Goal: Transaction & Acquisition: Subscribe to service/newsletter

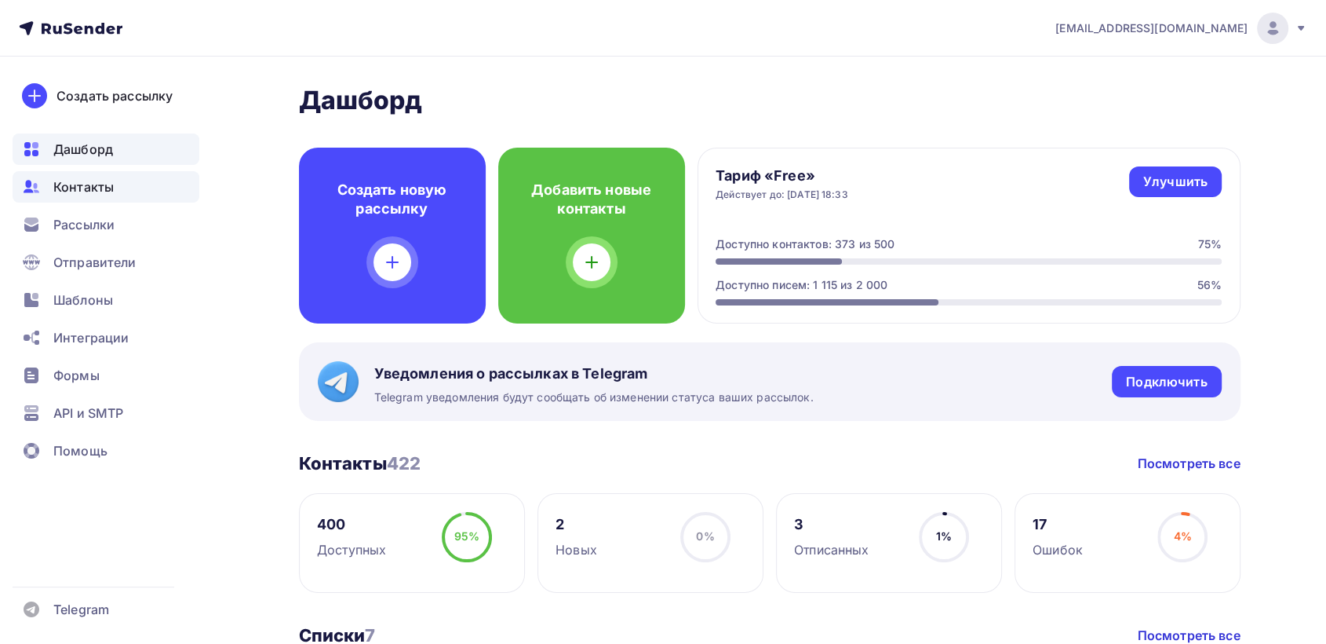
click at [79, 184] on span "Контакты" at bounding box center [83, 186] width 60 height 19
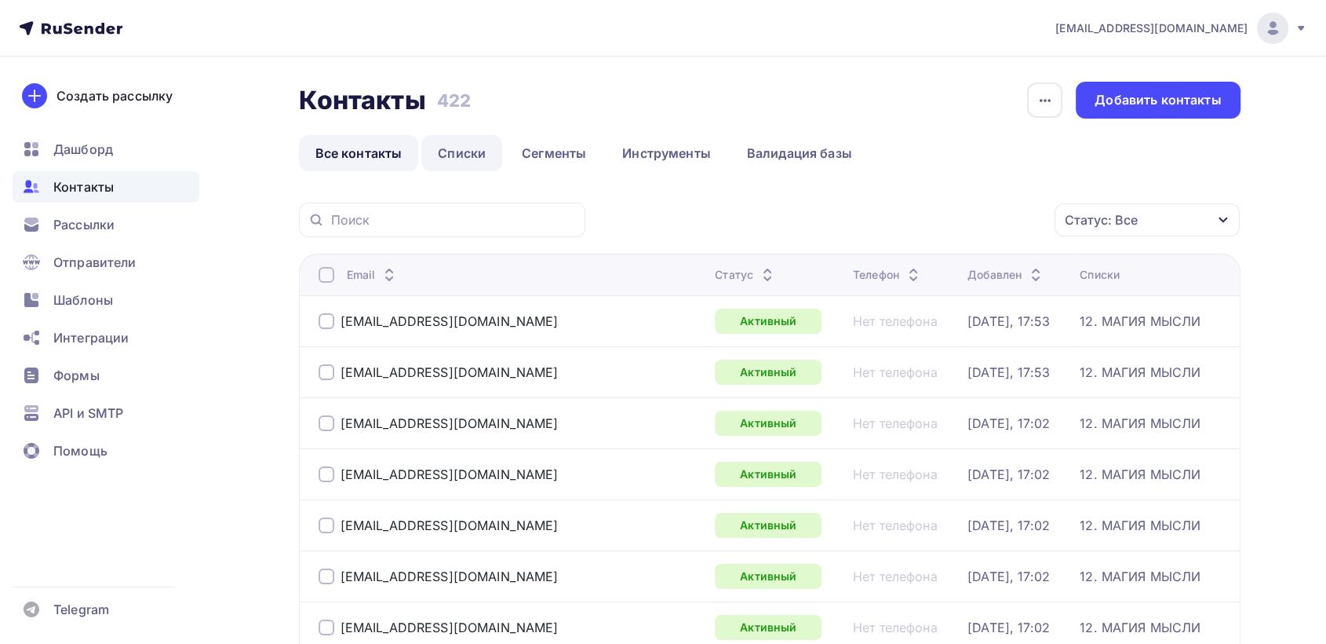
click at [469, 154] on link "Списки" at bounding box center [461, 153] width 81 height 36
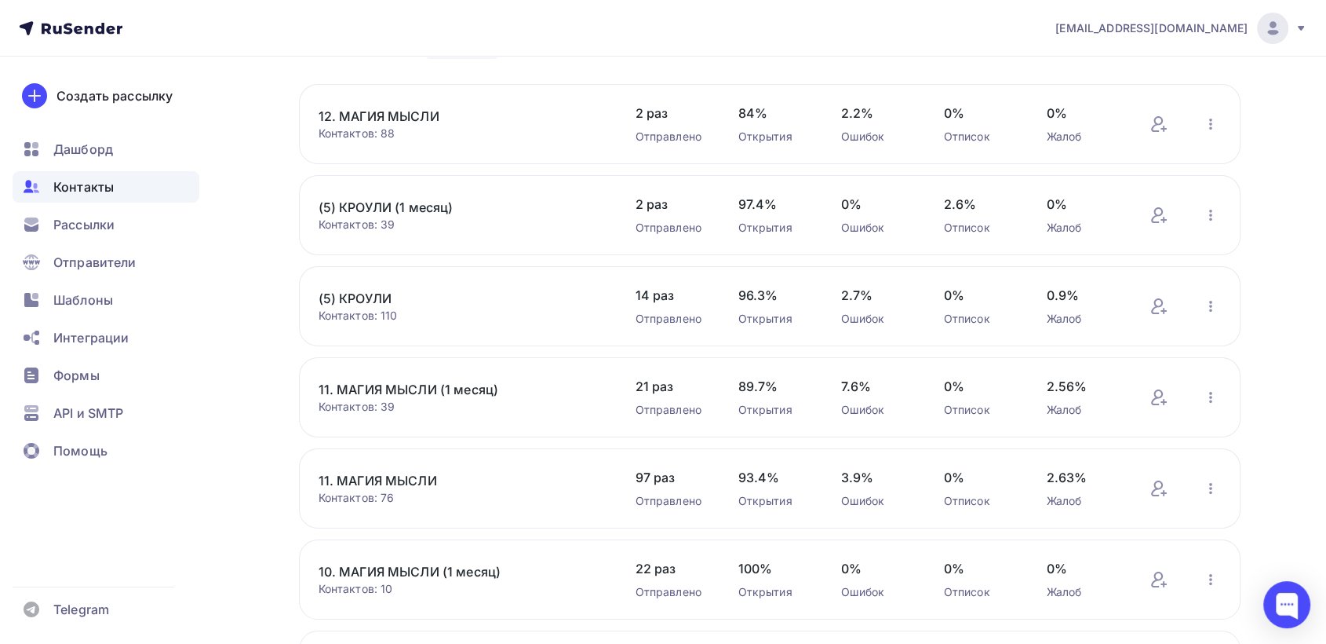
scroll to position [300, 0]
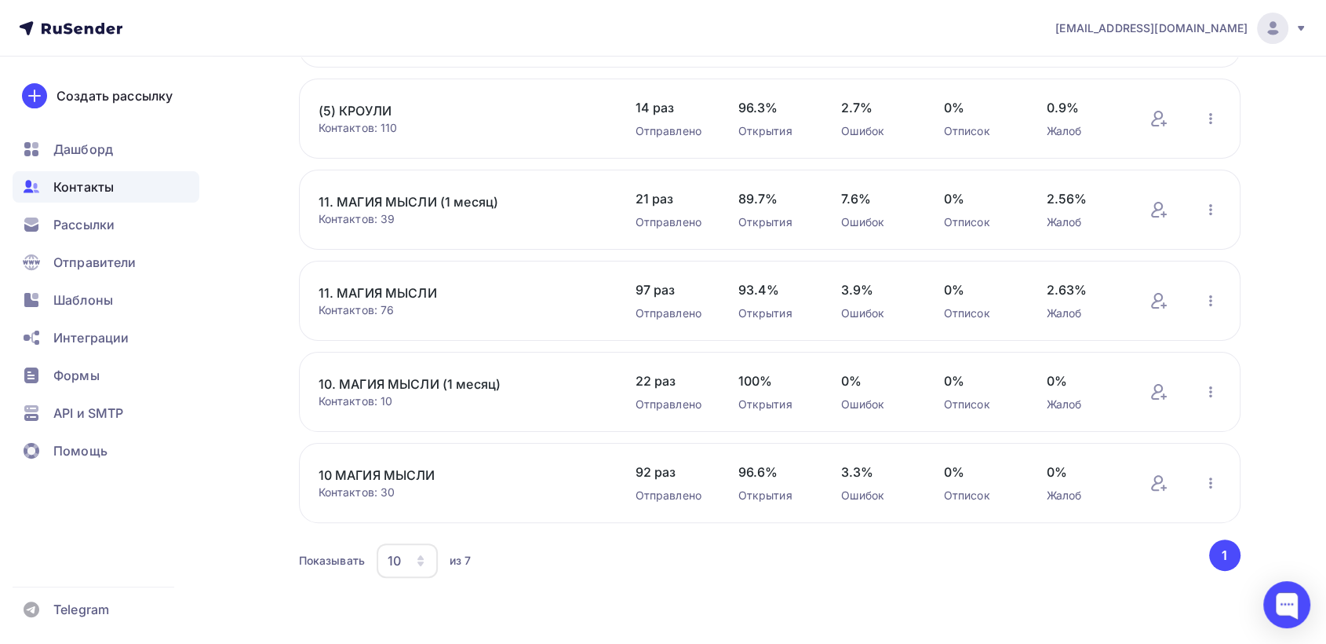
click at [414, 387] on link "10. МАГИЯ МЫСЛИ (1 месяц)" at bounding box center [452, 383] width 267 height 19
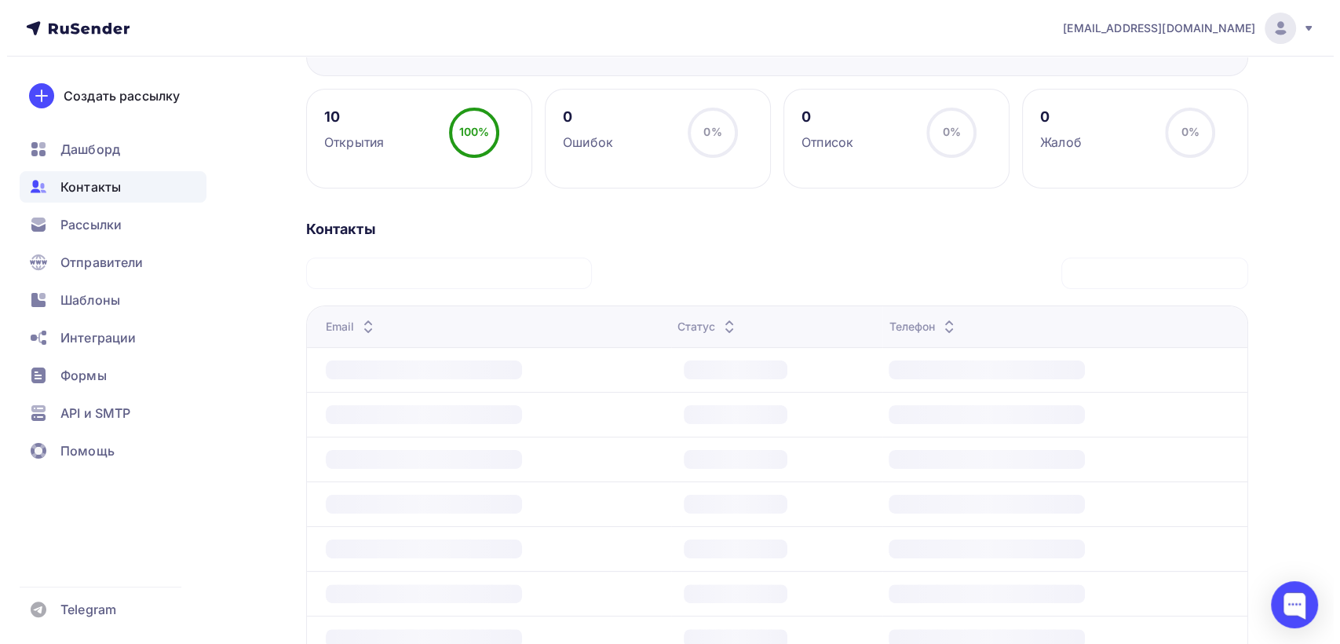
scroll to position [174, 0]
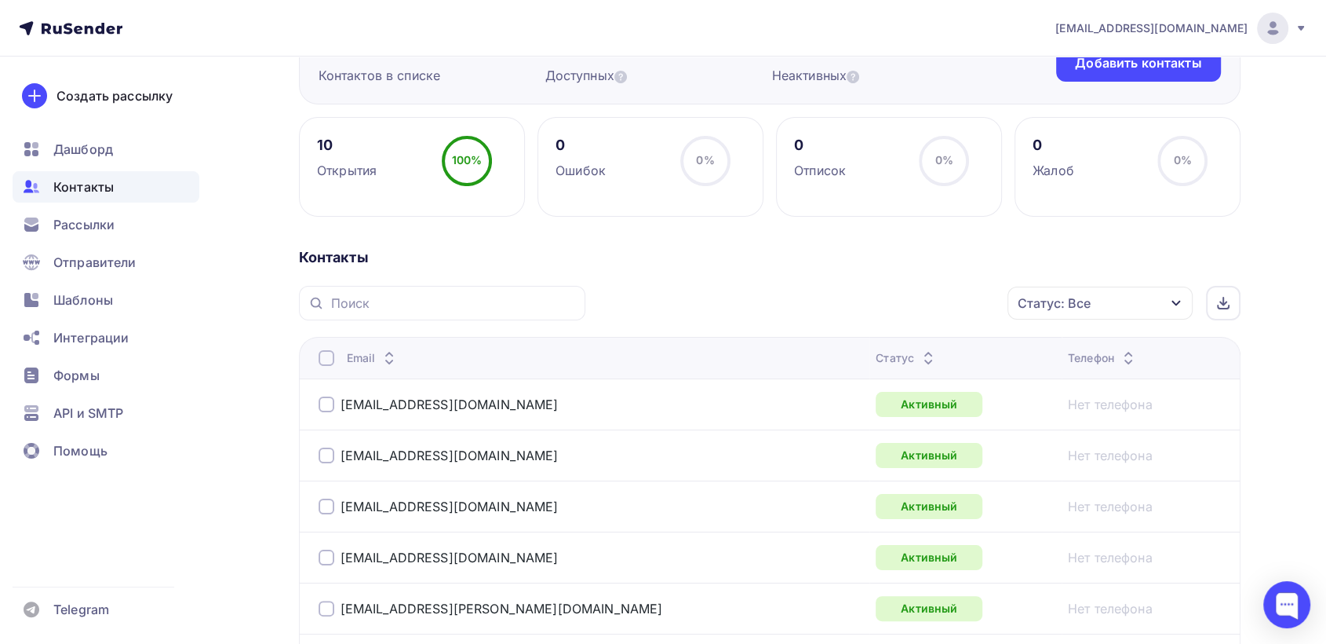
click at [334, 359] on div "Email" at bounding box center [515, 358] width 392 height 16
click at [333, 359] on div at bounding box center [327, 358] width 16 height 16
click at [950, 302] on div "Действие" at bounding box center [890, 303] width 207 height 31
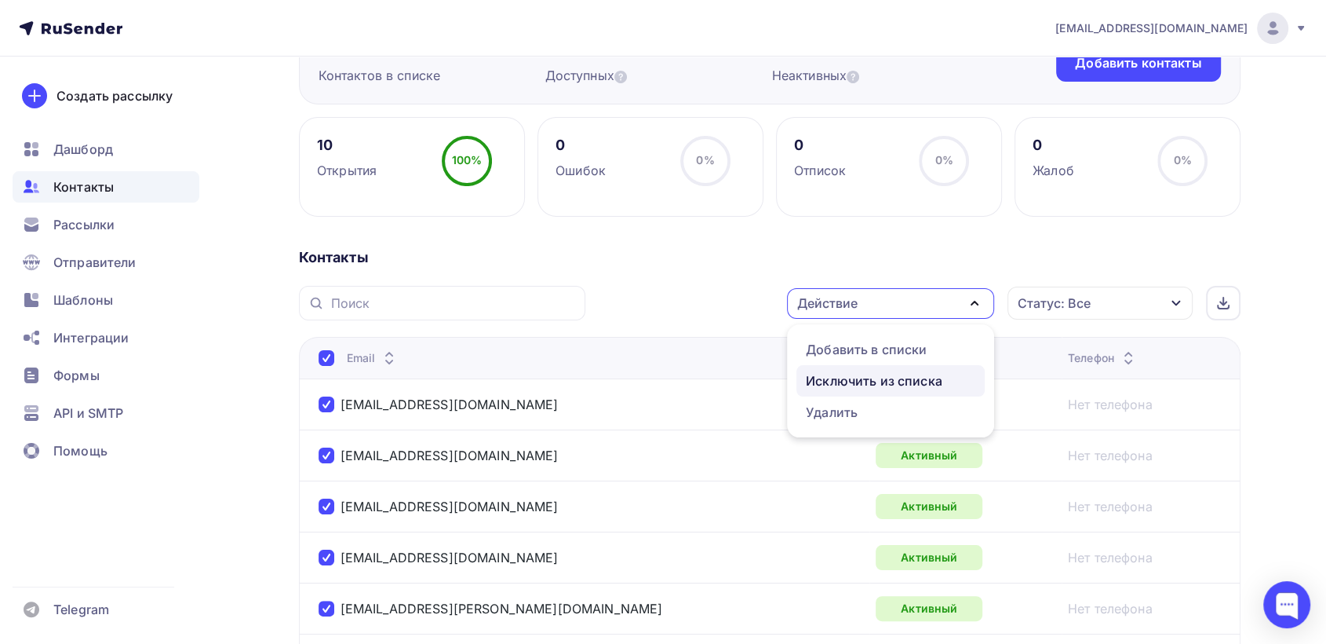
click at [886, 379] on div "Исключить из списка" at bounding box center [874, 380] width 137 height 19
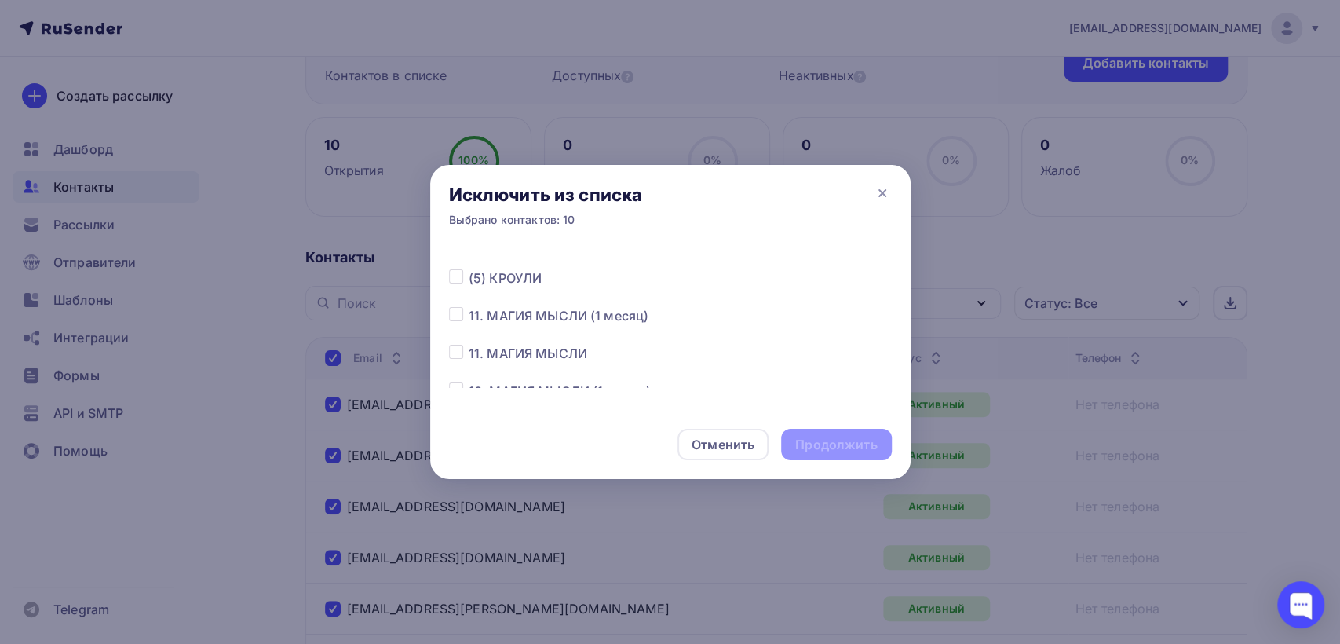
scroll to position [160, 0]
click at [469, 313] on label at bounding box center [469, 313] width 0 height 0
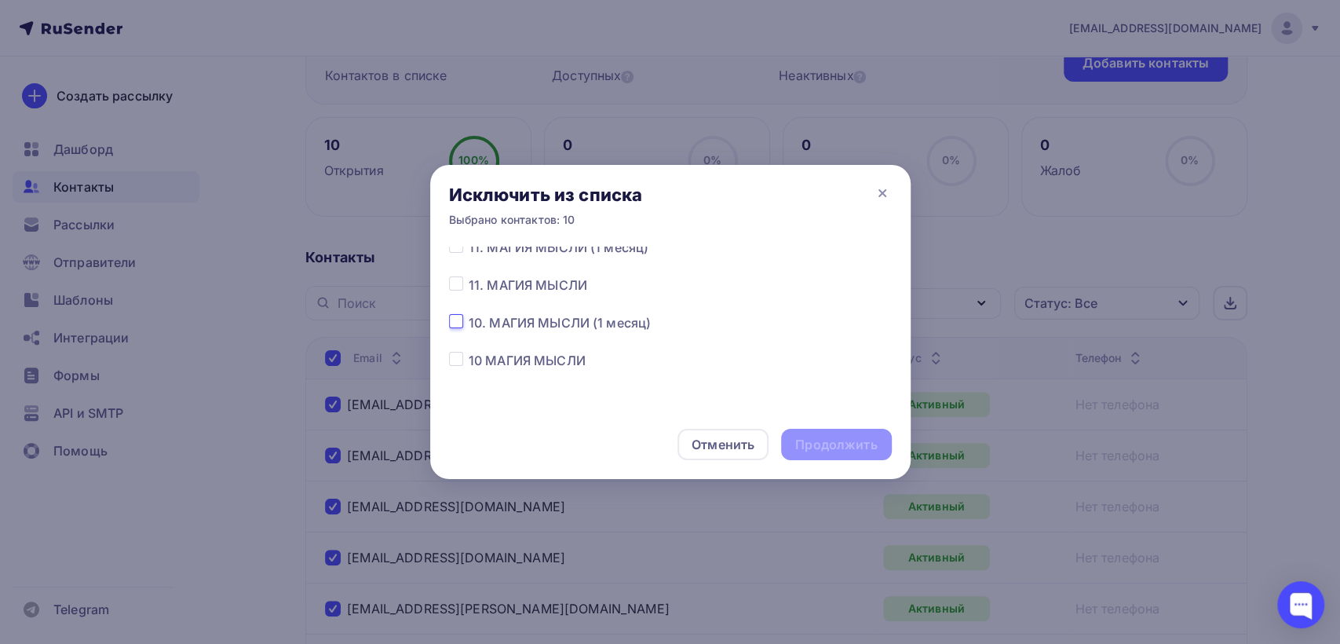
click at [454, 323] on input "checkbox" at bounding box center [456, 320] width 14 height 14
checkbox input "true"
click at [808, 436] on div "Продолжить" at bounding box center [836, 445] width 82 height 18
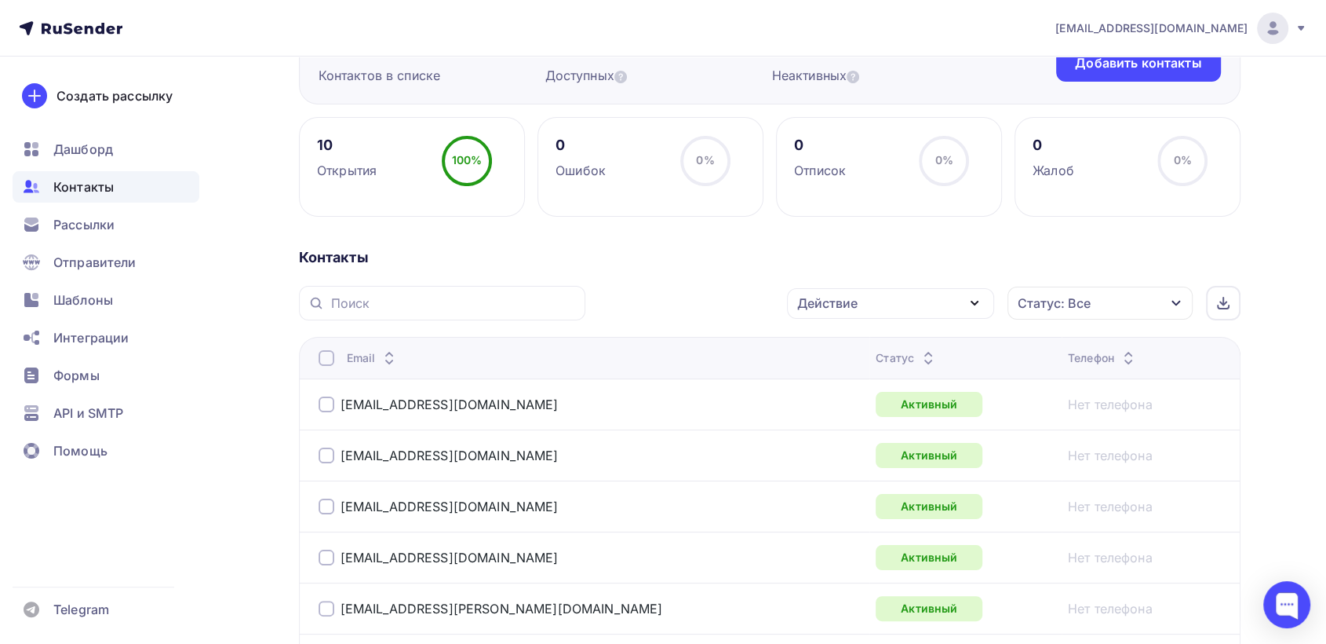
click at [323, 359] on div at bounding box center [327, 358] width 16 height 16
click at [958, 306] on div "Действие" at bounding box center [890, 303] width 207 height 31
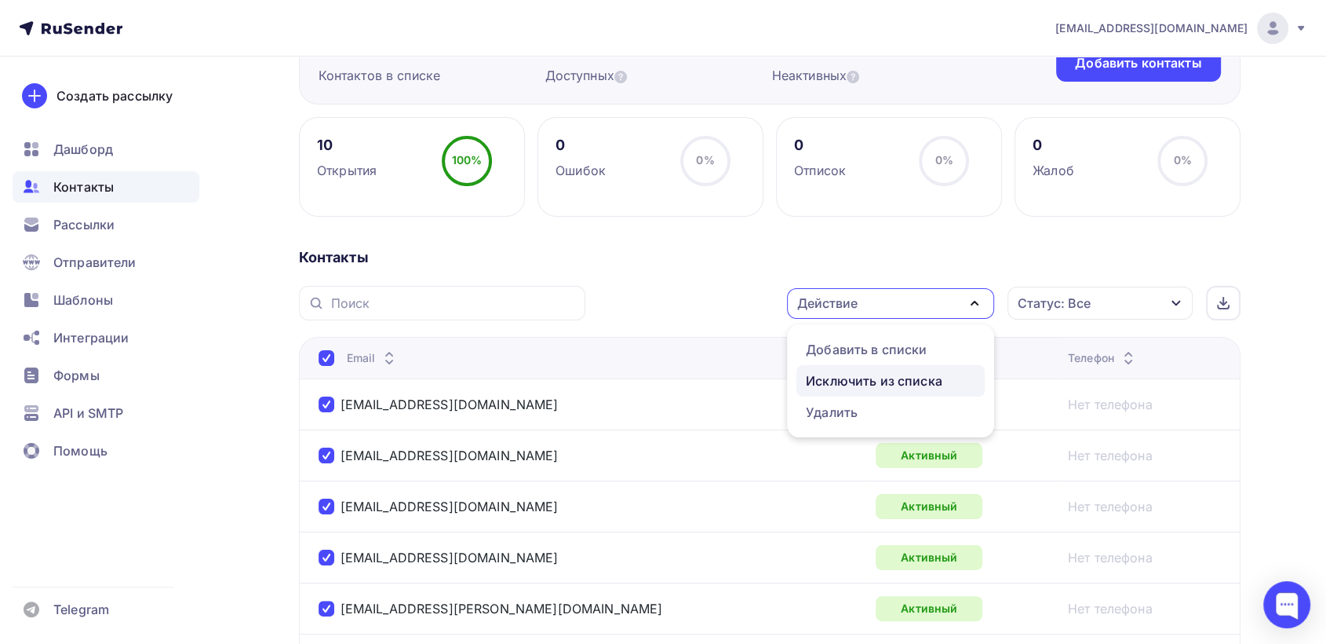
click at [905, 372] on div "Исключить из списка" at bounding box center [874, 380] width 137 height 19
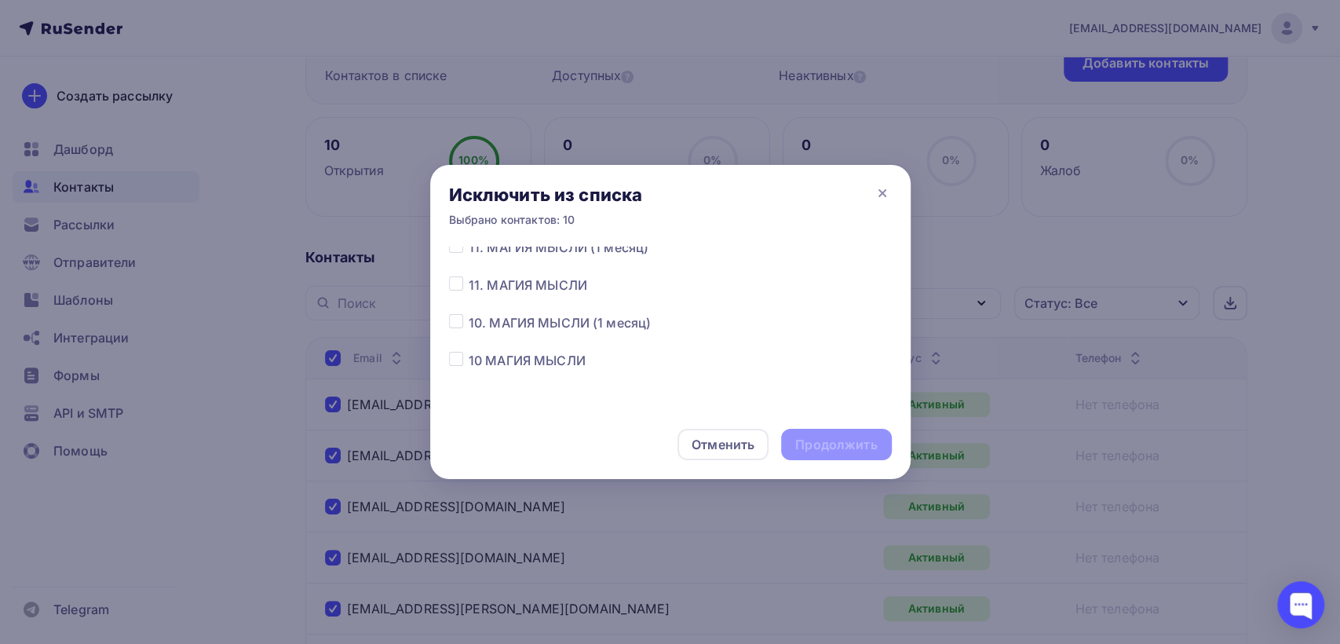
click at [469, 313] on label at bounding box center [469, 313] width 0 height 0
click at [452, 325] on input "checkbox" at bounding box center [456, 320] width 14 height 14
checkbox input "true"
click at [829, 443] on div "Продолжить" at bounding box center [836, 445] width 82 height 18
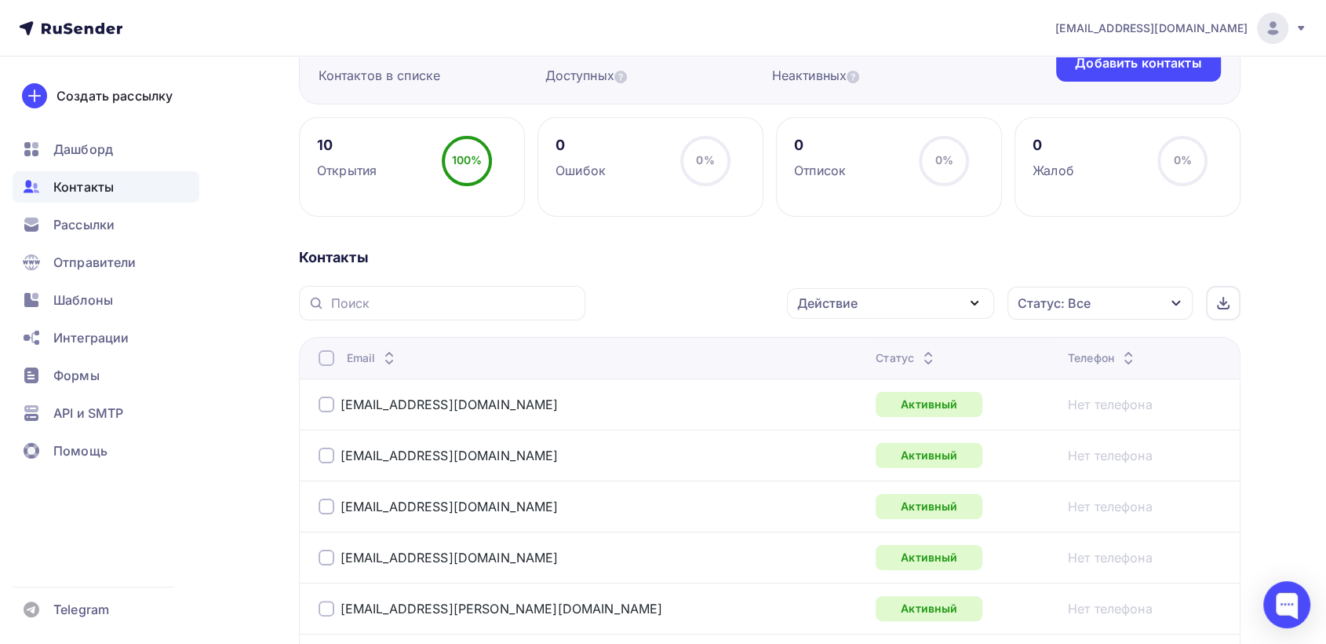
click at [328, 363] on div at bounding box center [327, 358] width 16 height 16
click at [976, 304] on icon "button" at bounding box center [974, 303] width 19 height 19
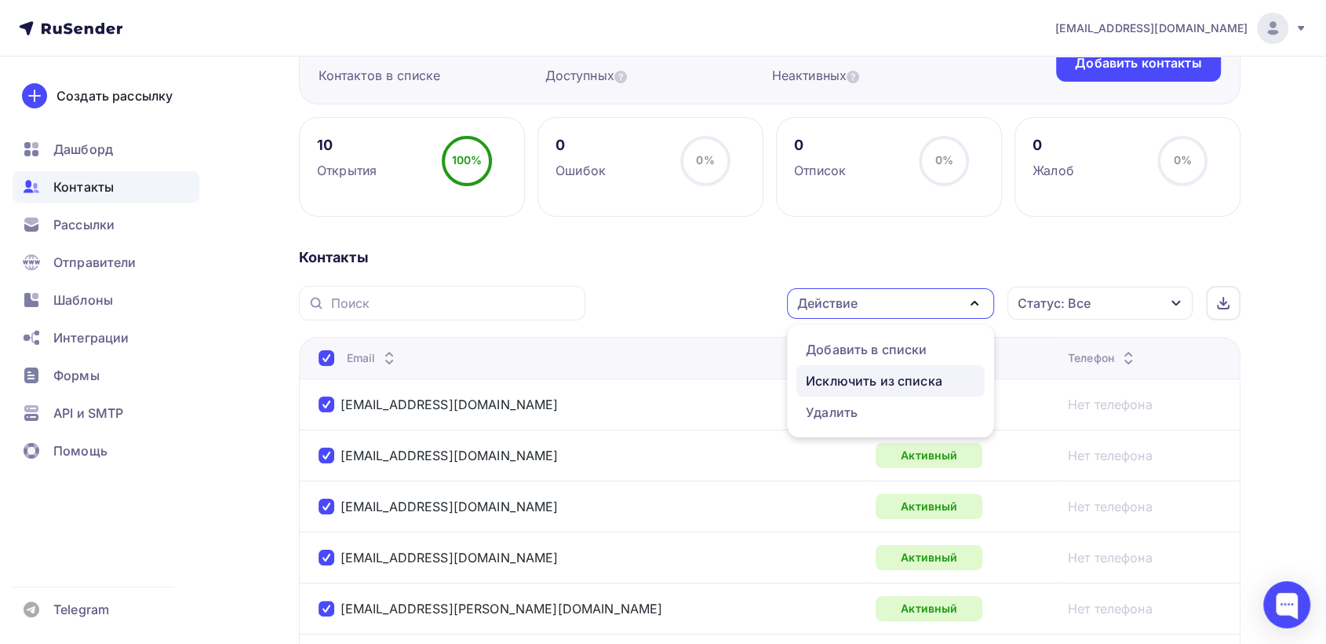
click at [899, 385] on div "Исключить из списка" at bounding box center [874, 380] width 137 height 19
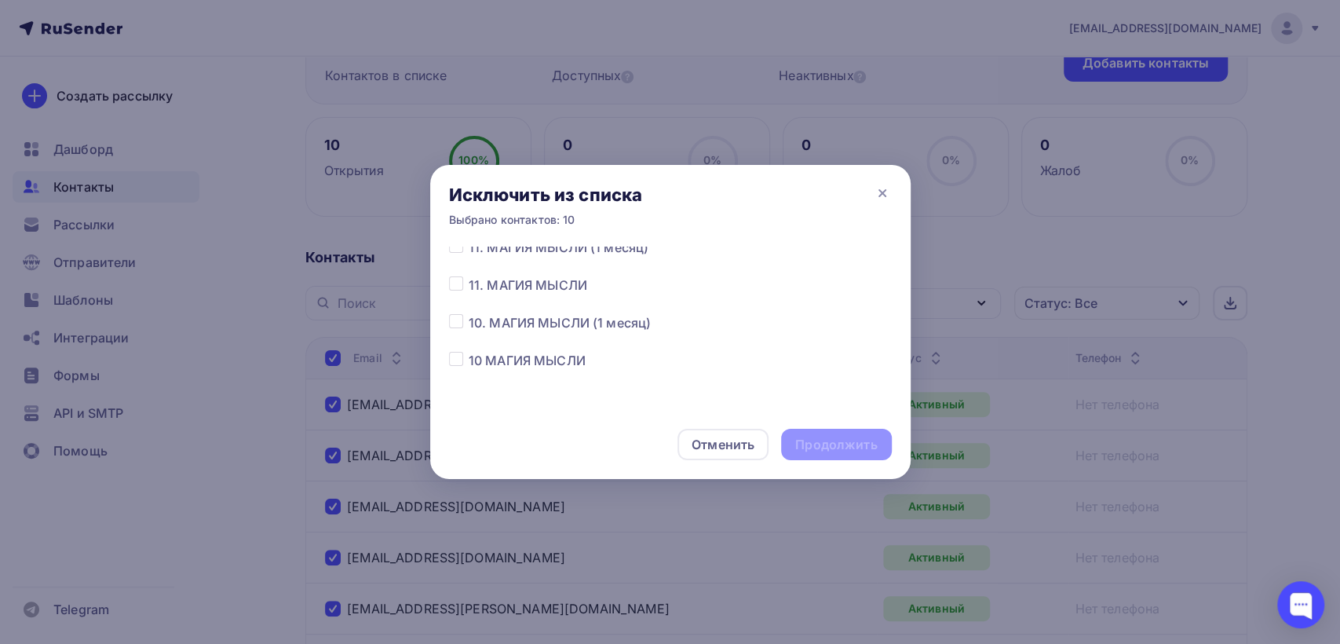
click at [469, 313] on label at bounding box center [469, 313] width 0 height 0
click at [458, 326] on input "checkbox" at bounding box center [456, 320] width 14 height 14
checkbox input "true"
click at [832, 450] on div "Продолжить" at bounding box center [836, 445] width 82 height 18
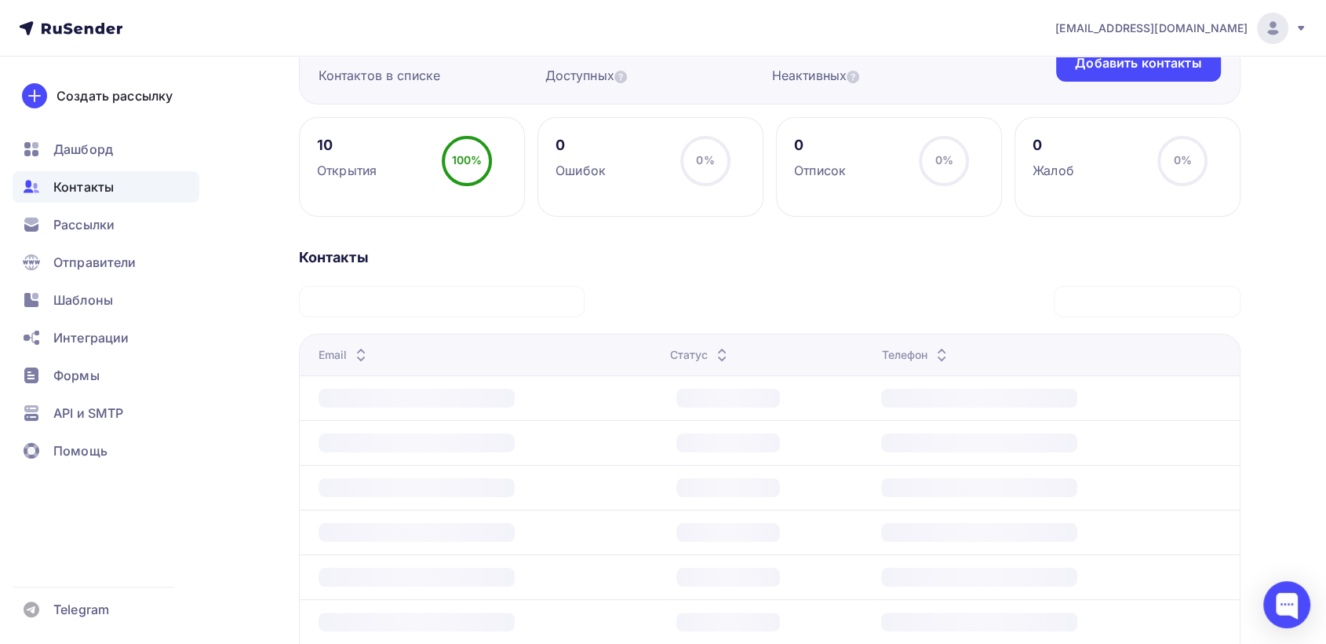
scroll to position [144, 0]
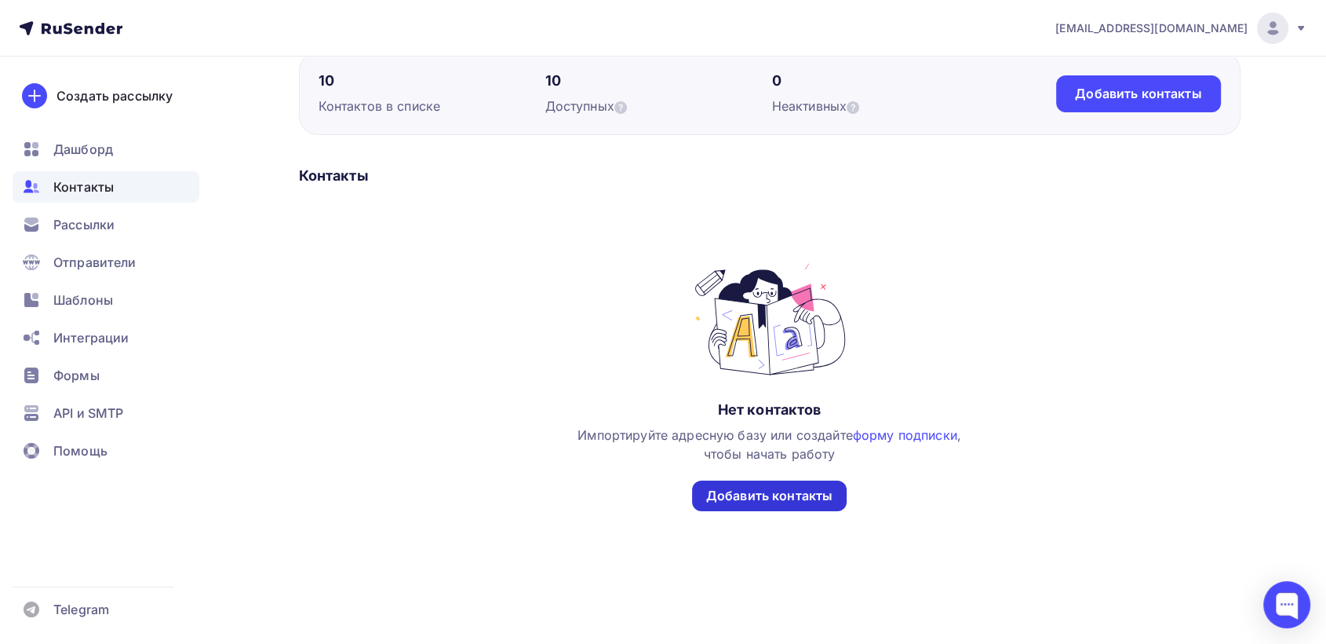
click at [746, 502] on div "Добавить контакты" at bounding box center [769, 496] width 126 height 18
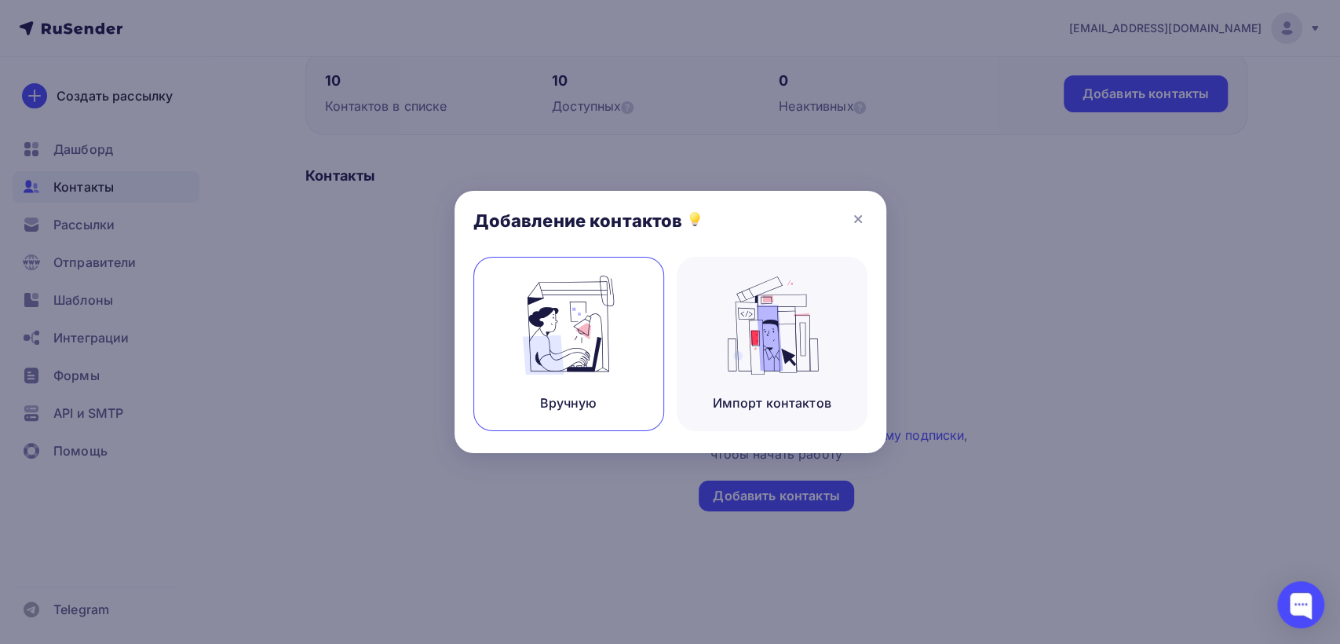
click at [553, 347] on img at bounding box center [568, 324] width 105 height 99
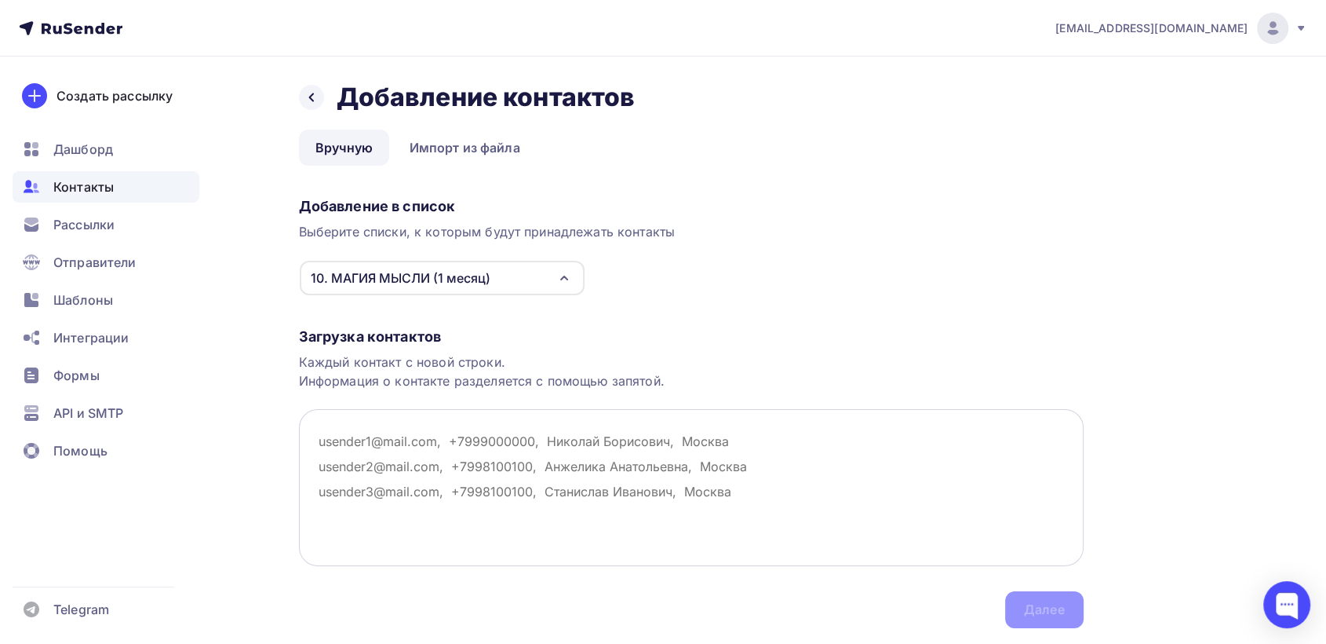
click at [319, 434] on textarea at bounding box center [691, 487] width 785 height 157
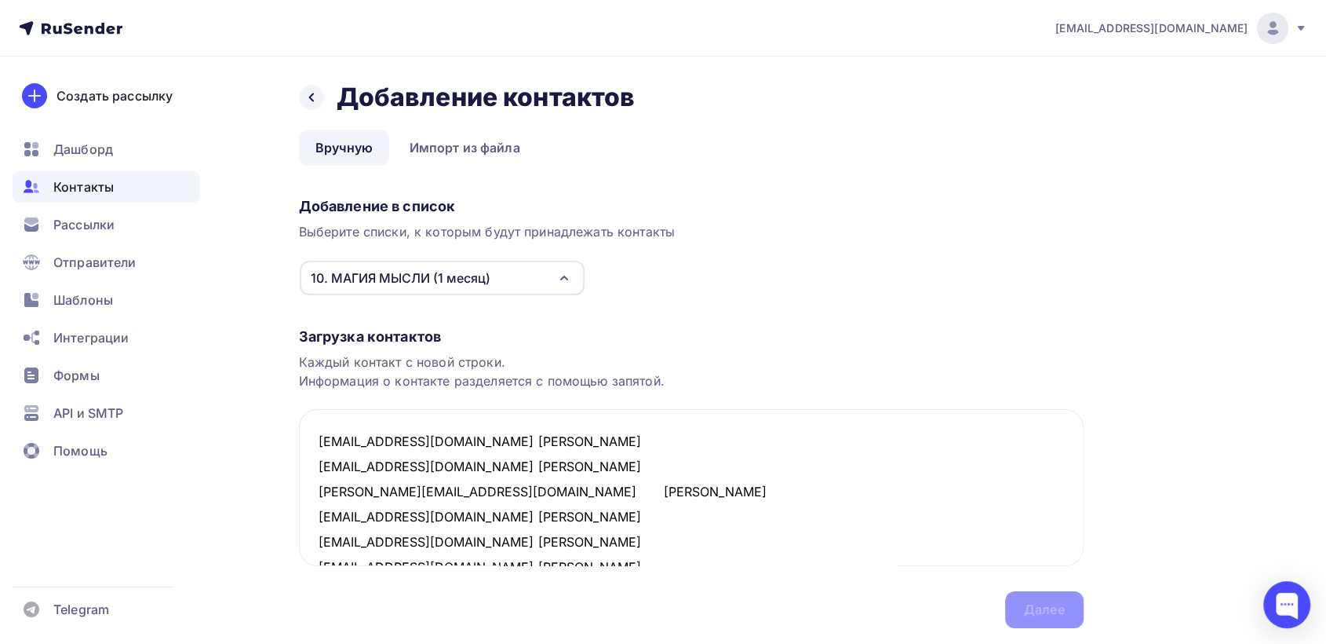
scroll to position [536, 0]
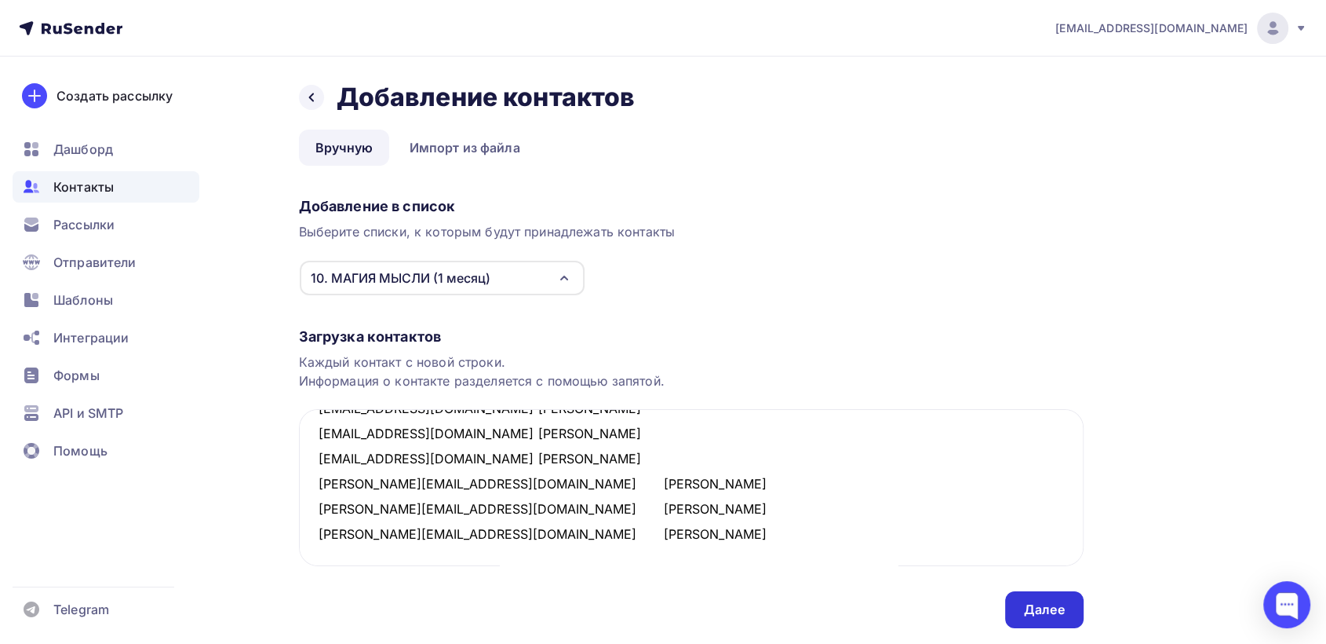
type textarea "[EMAIL_ADDRESS][DOMAIN_NAME] [PERSON_NAME] [EMAIL_ADDRESS][DOMAIN_NAME] [PERSON…"
click at [1055, 611] on div "Далее" at bounding box center [1044, 609] width 41 height 18
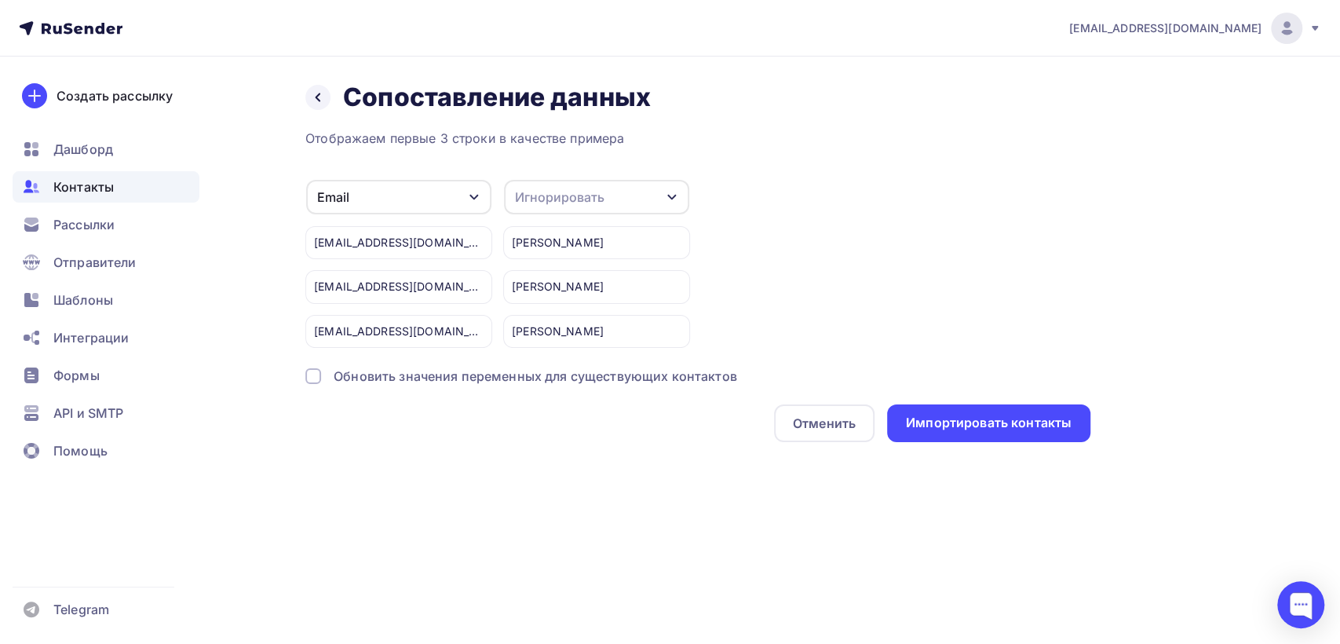
click at [647, 197] on div "Игнорировать" at bounding box center [596, 197] width 185 height 35
click at [564, 284] on div "Имя" at bounding box center [567, 277] width 91 height 19
click at [983, 426] on div "Импортировать контакты" at bounding box center [989, 423] width 166 height 18
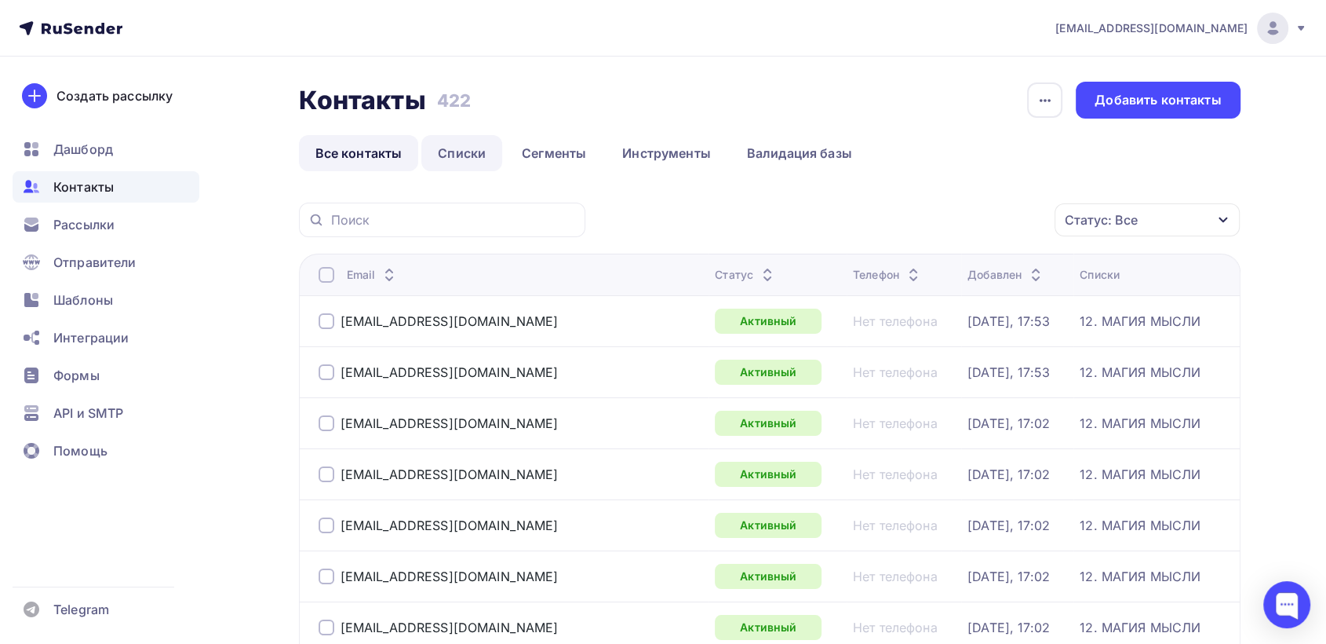
click at [469, 150] on link "Списки" at bounding box center [461, 153] width 81 height 36
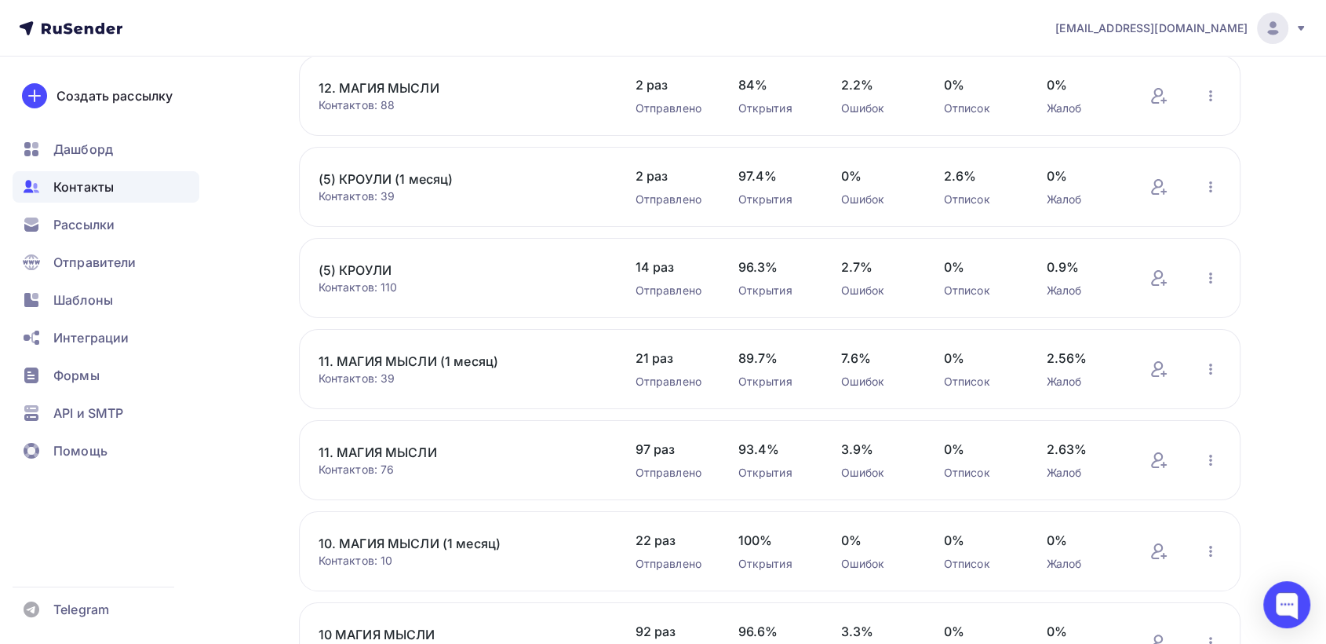
scroll to position [300, 0]
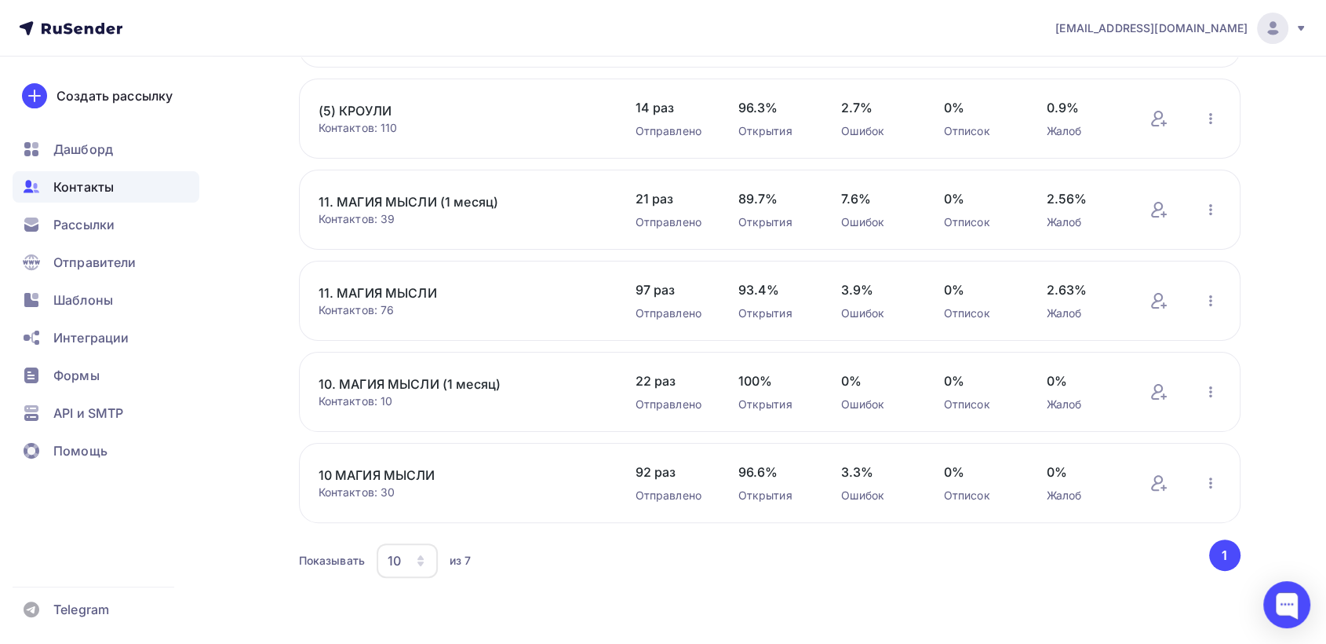
click at [403, 384] on link "10. МАГИЯ МЫСЛИ (1 месяц)" at bounding box center [452, 383] width 267 height 19
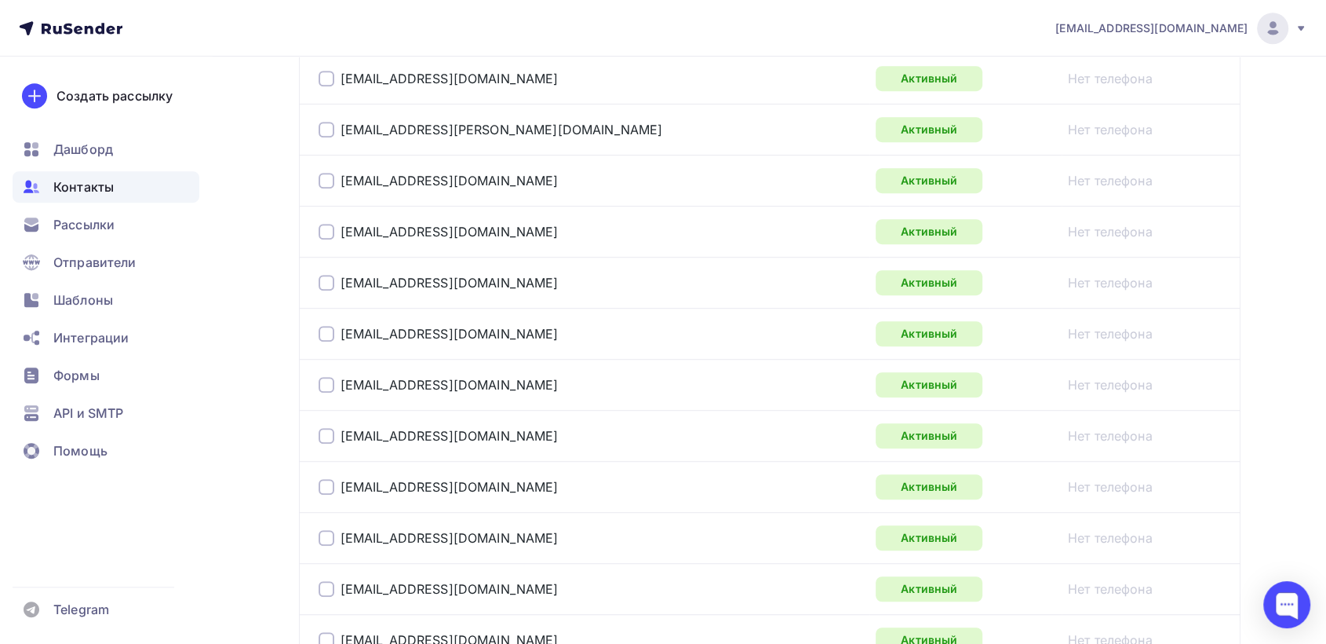
scroll to position [1394, 0]
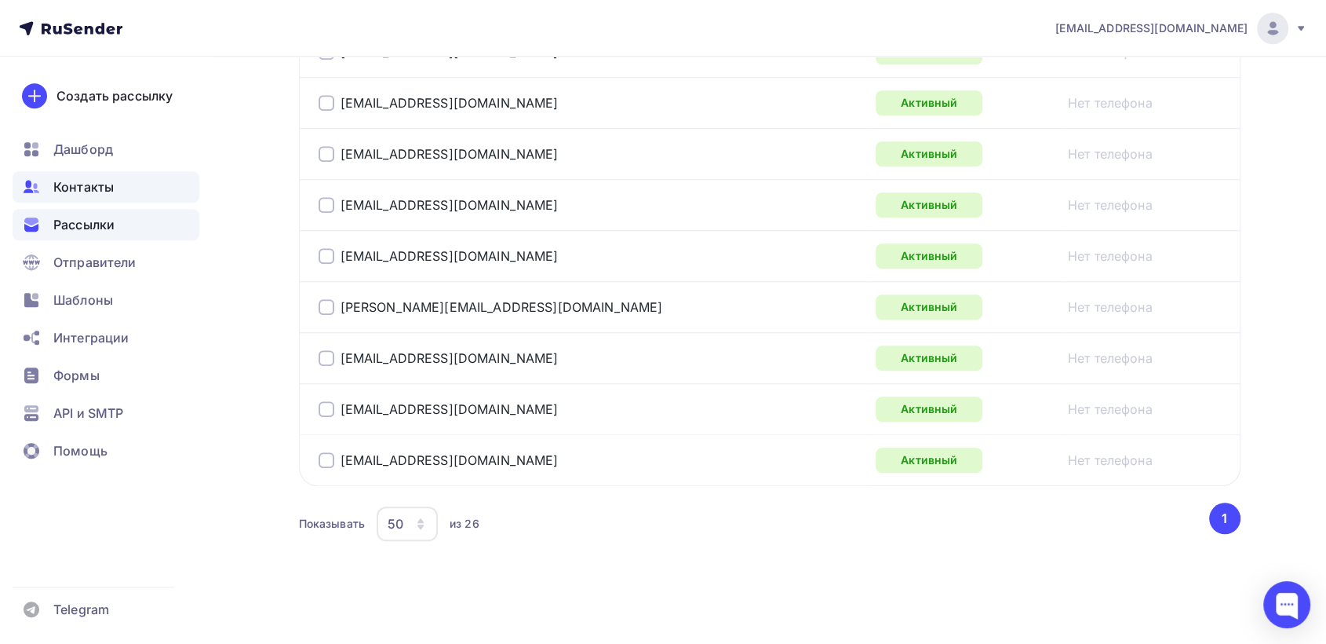
click at [70, 226] on span "Рассылки" at bounding box center [83, 224] width 61 height 19
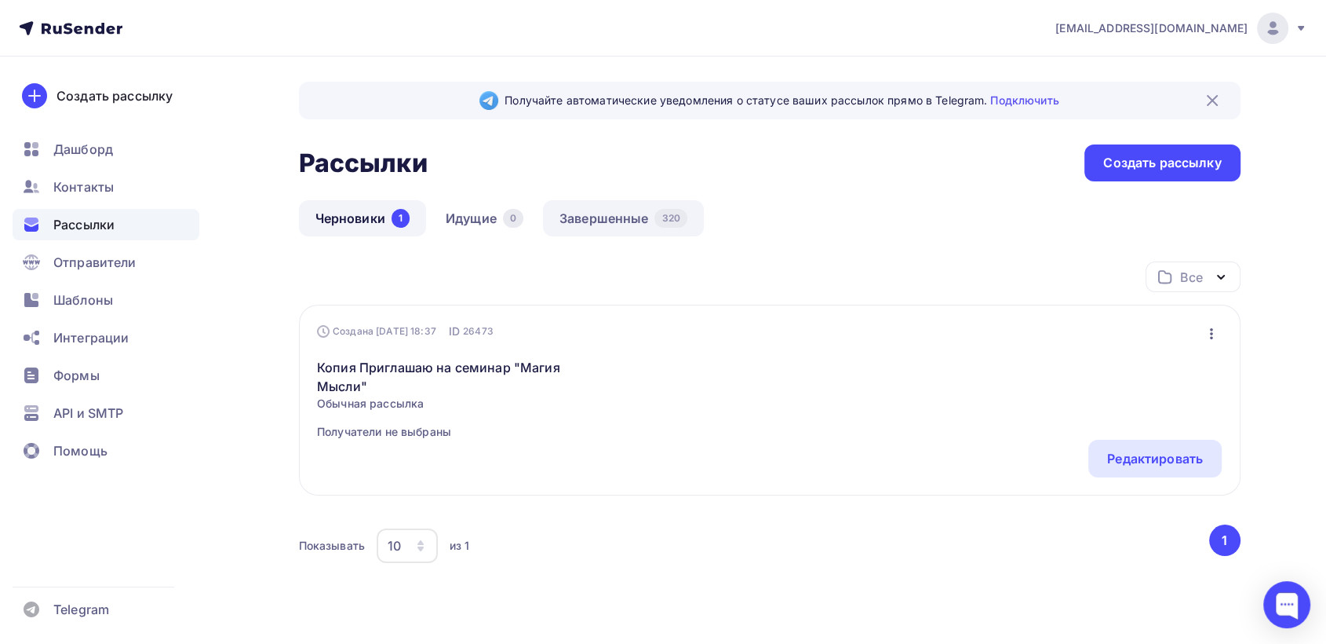
click at [635, 216] on link "Завершенные 320" at bounding box center [623, 218] width 161 height 36
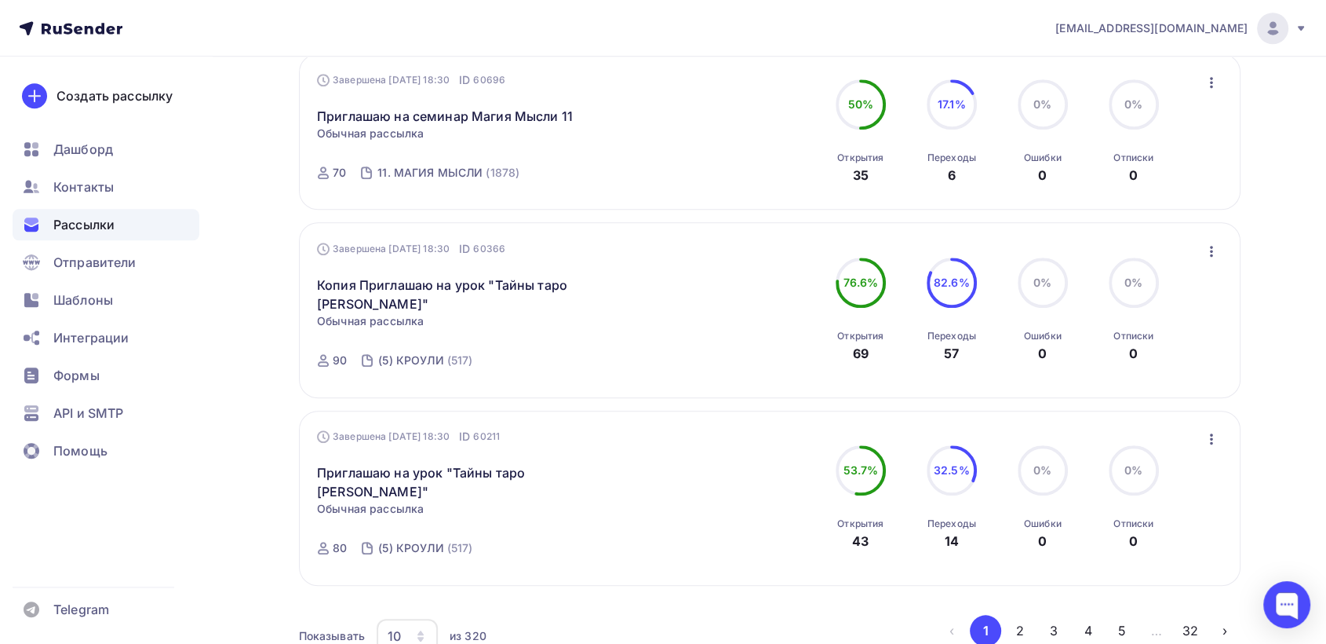
scroll to position [1620, 0]
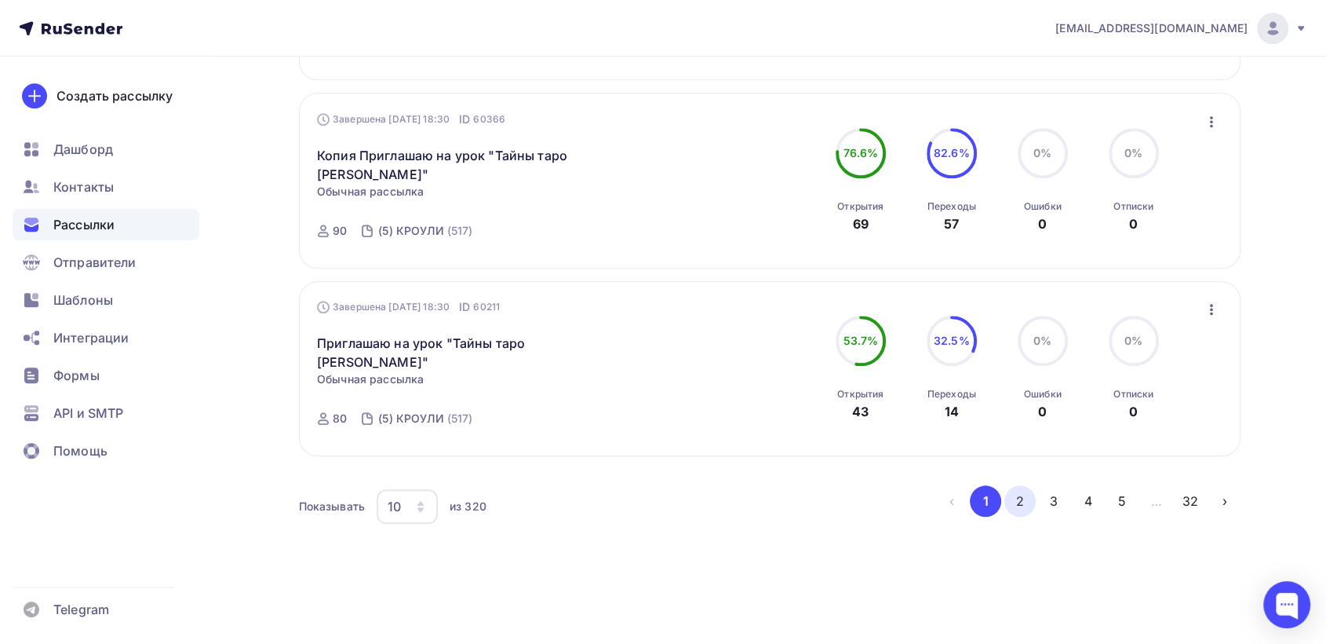
click at [1026, 498] on button "2" at bounding box center [1020, 500] width 31 height 31
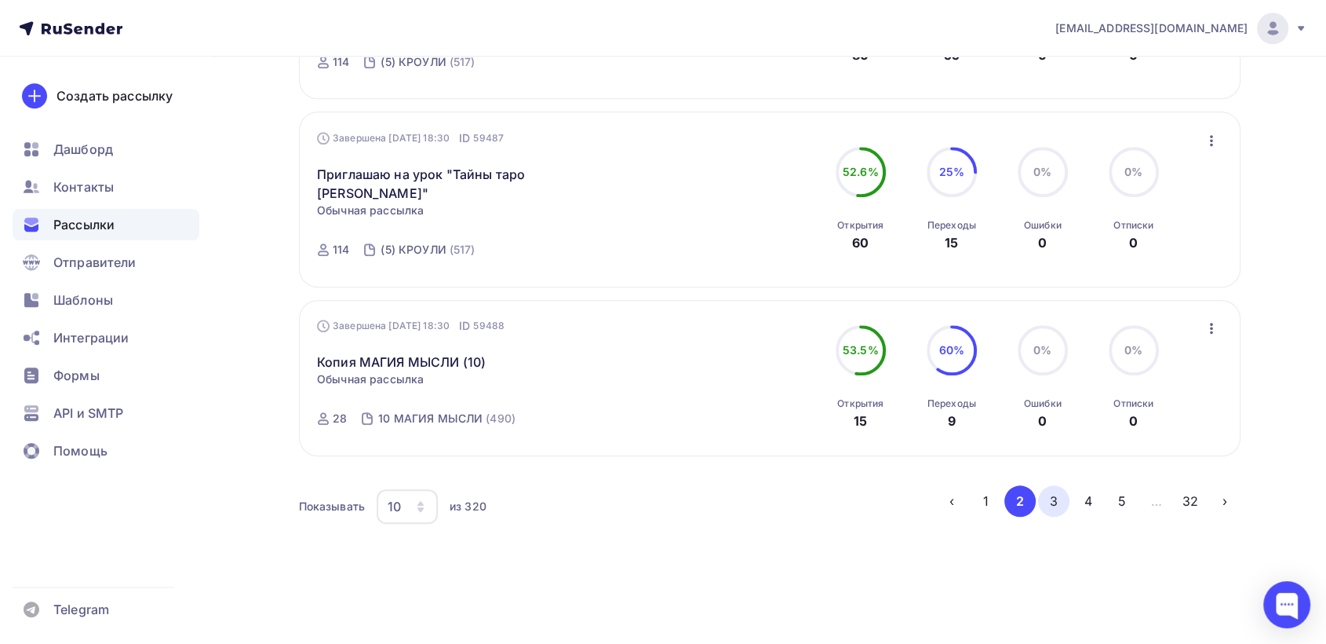
click at [1056, 494] on button "3" at bounding box center [1053, 500] width 31 height 31
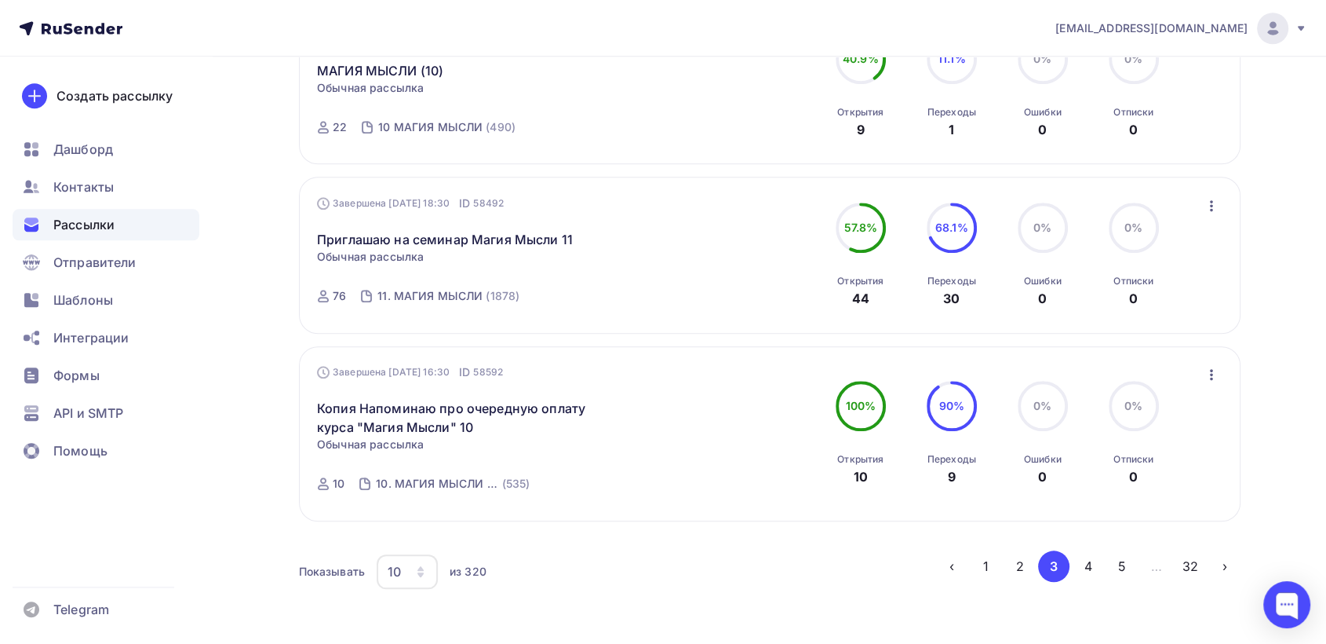
scroll to position [1570, 0]
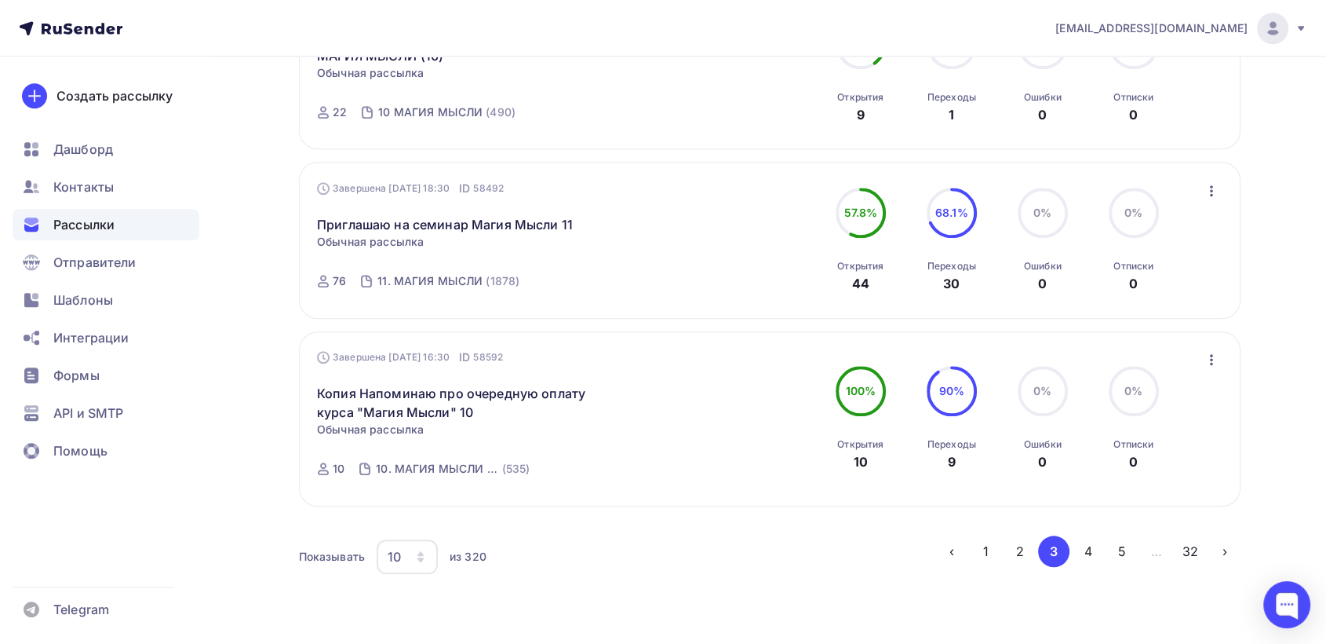
click at [1211, 359] on icon "button" at bounding box center [1211, 359] width 3 height 11
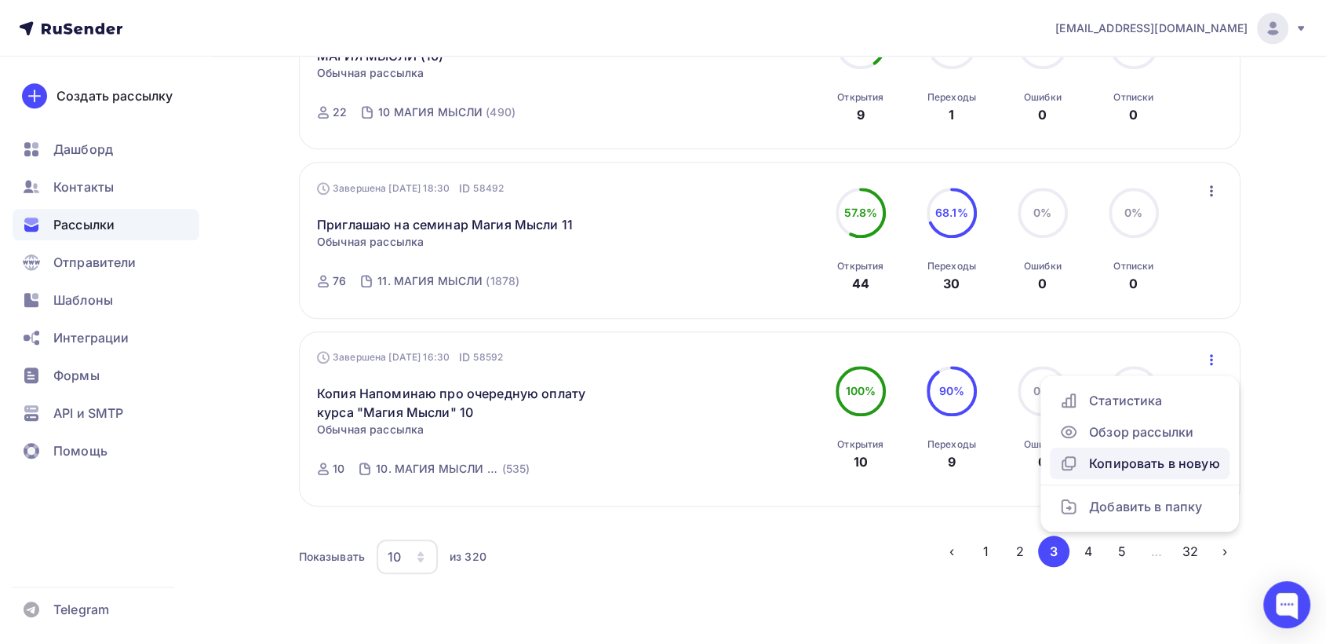
click at [1167, 457] on div "Копировать в новую" at bounding box center [1140, 463] width 161 height 19
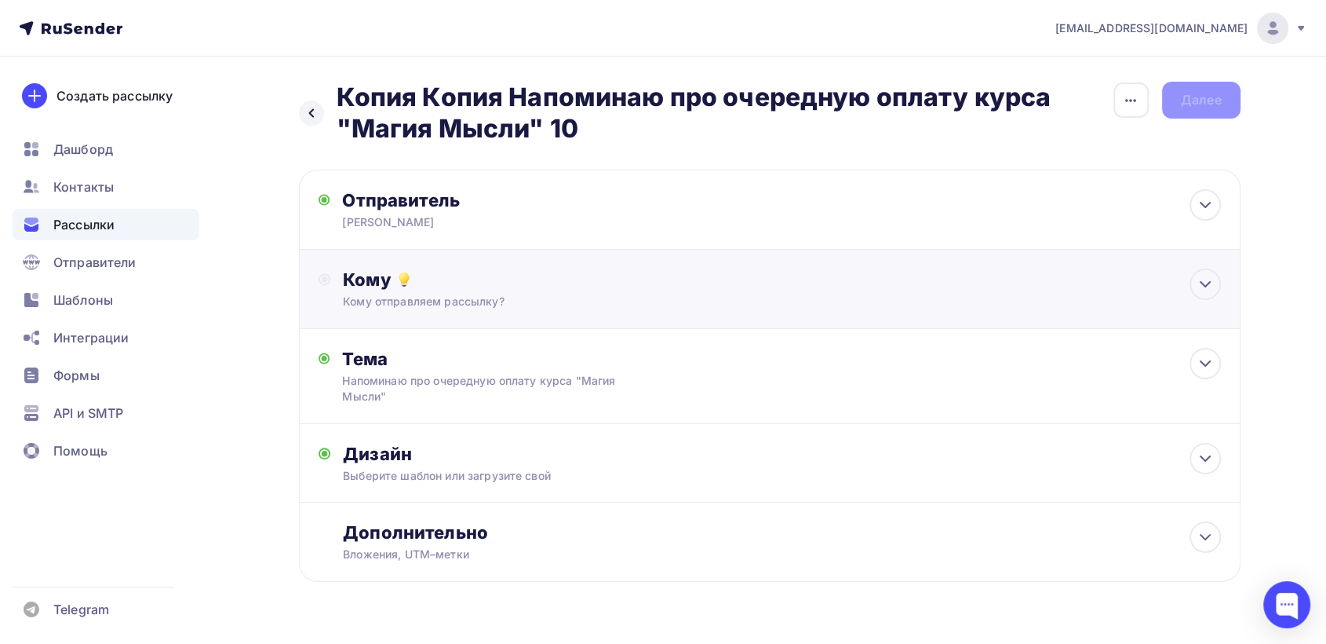
click at [324, 275] on icon at bounding box center [325, 279] width 13 height 13
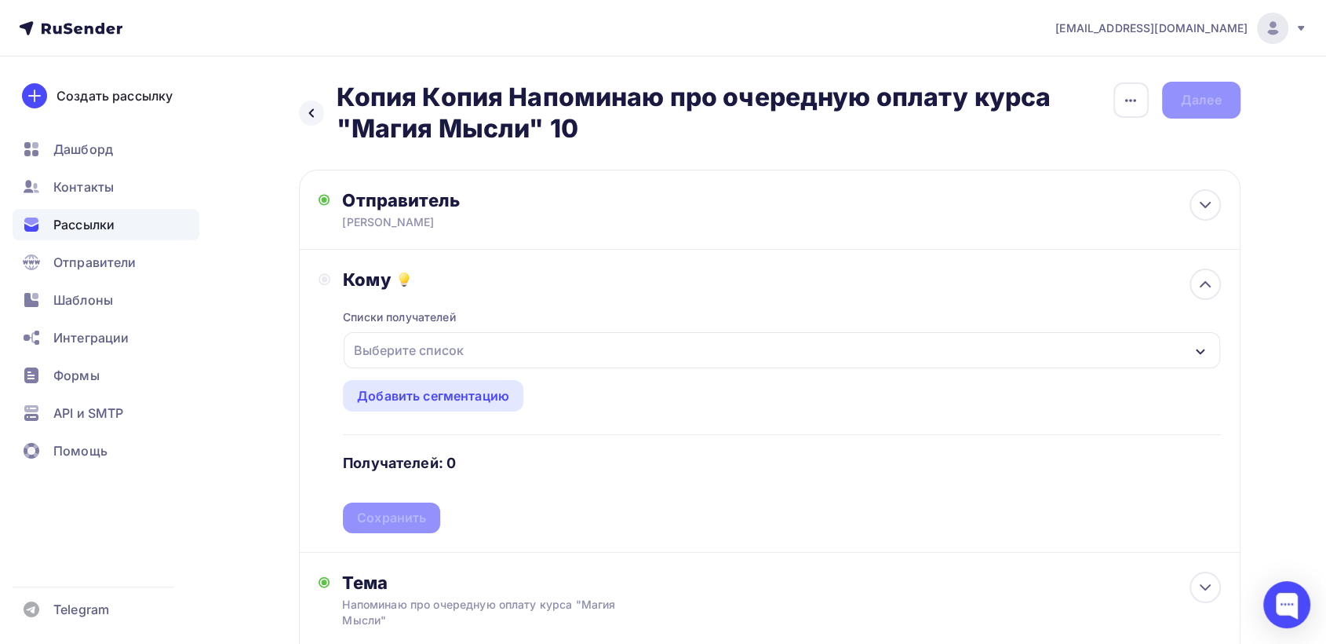
click at [404, 345] on div "Выберите список" at bounding box center [409, 350] width 122 height 28
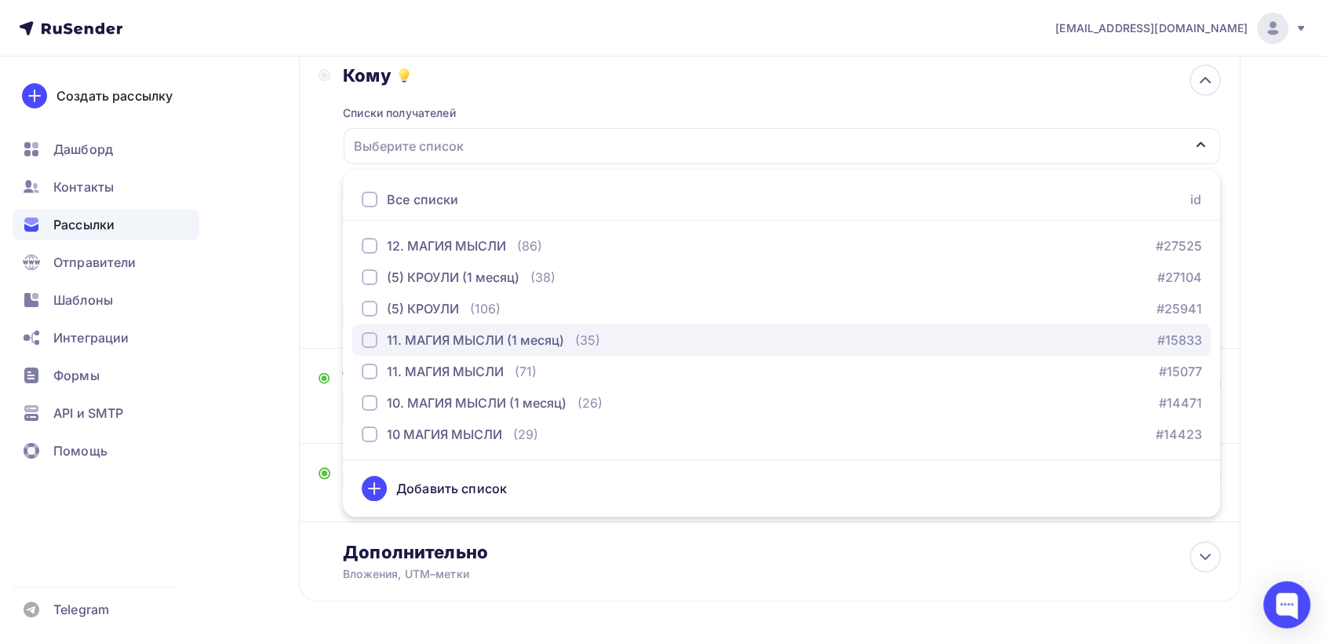
scroll to position [262, 0]
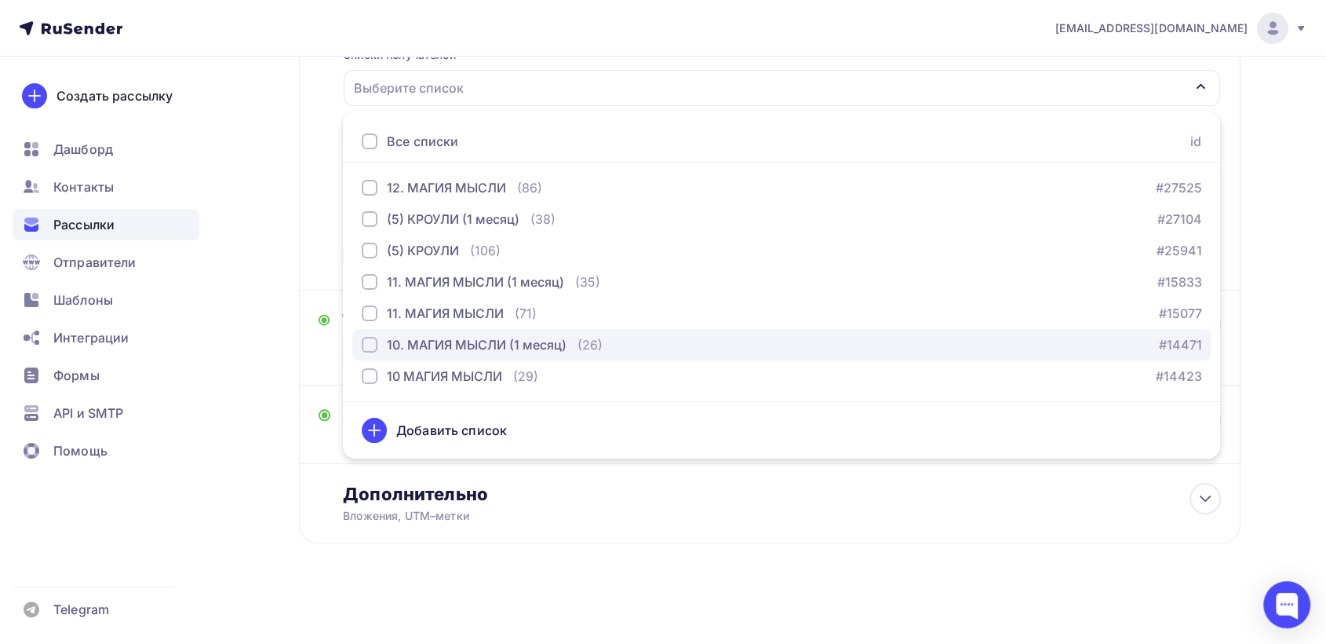
click at [368, 347] on div "button" at bounding box center [370, 345] width 16 height 16
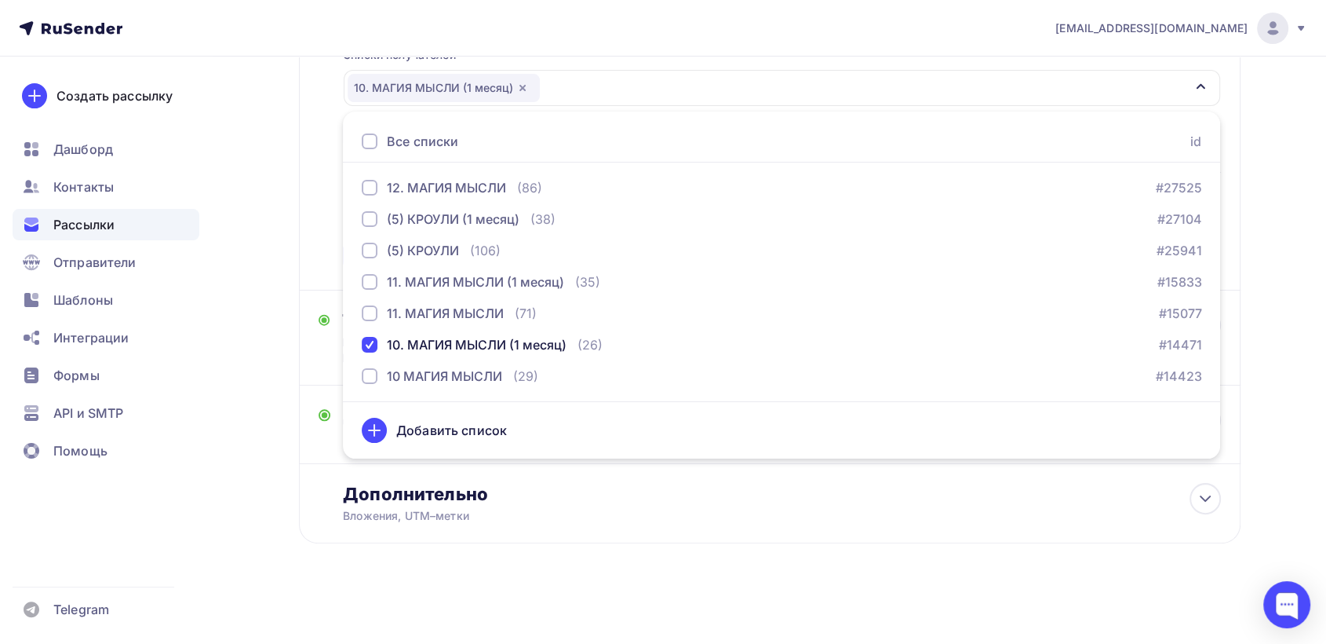
click at [322, 240] on div "Кому Списки получателей 10. МАГИЯ МЫСЛИ (1 месяц) Все списки id 12. МАГИЯ МЫСЛИ…" at bounding box center [770, 138] width 903 height 264
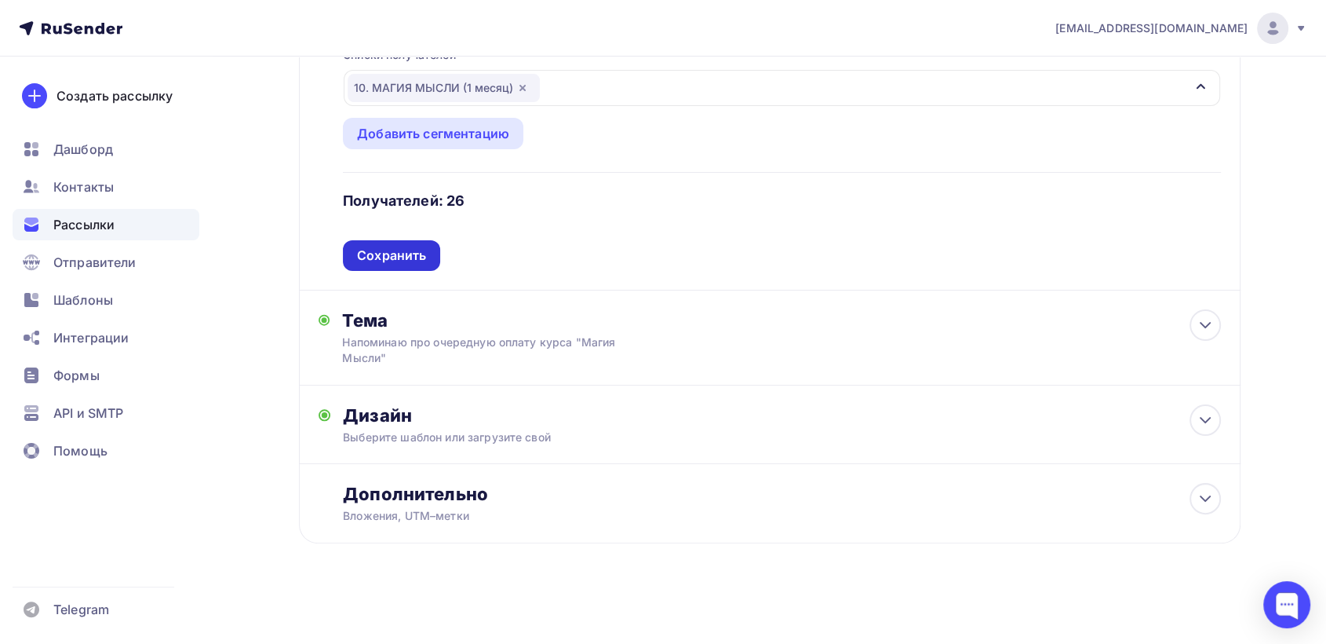
click at [399, 254] on div "Сохранить" at bounding box center [391, 255] width 69 height 18
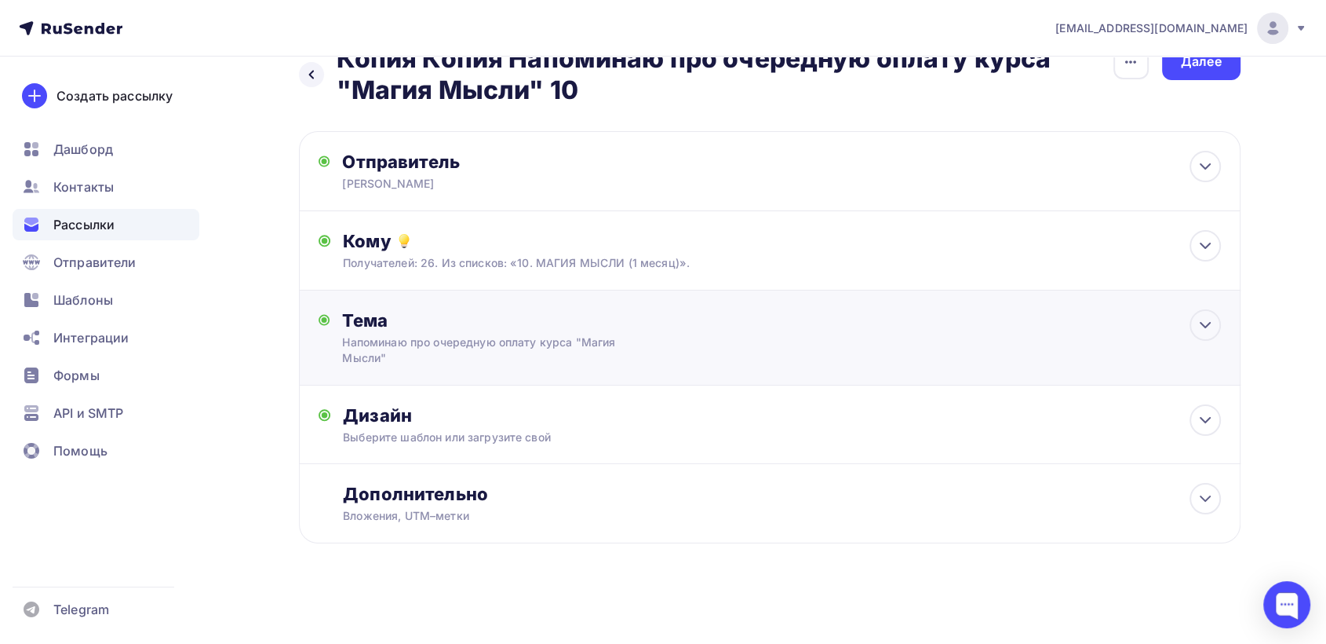
scroll to position [0, 0]
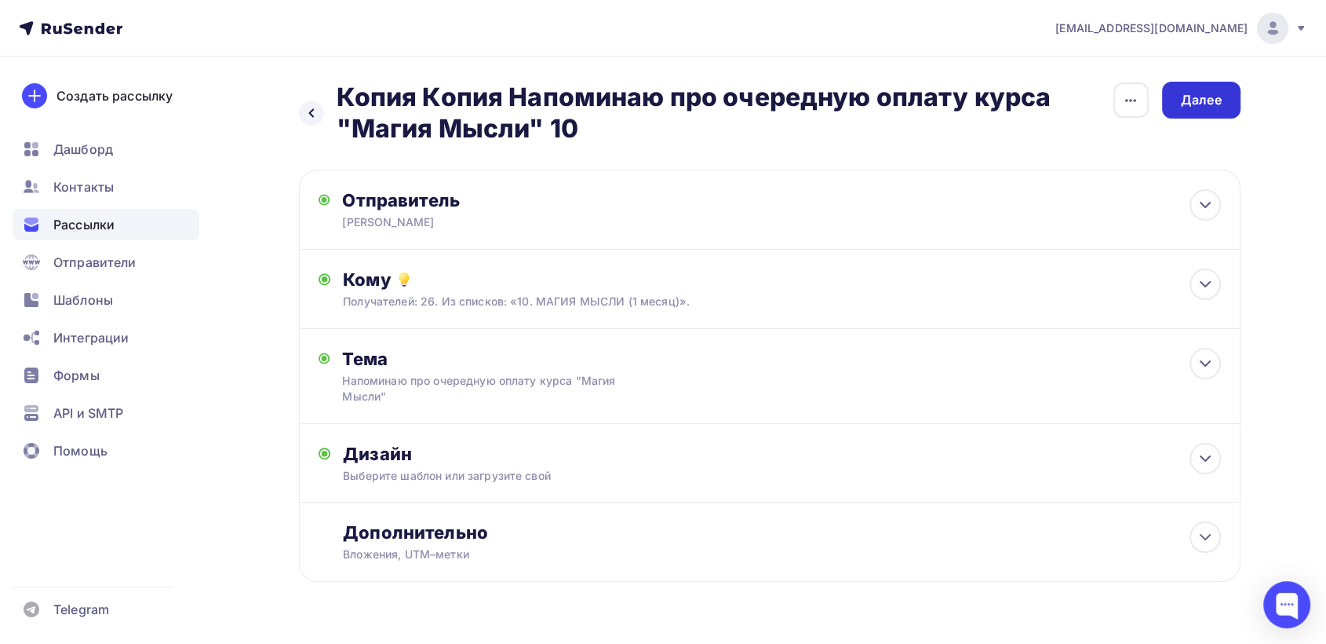
click at [1202, 105] on div "Далее" at bounding box center [1201, 100] width 41 height 18
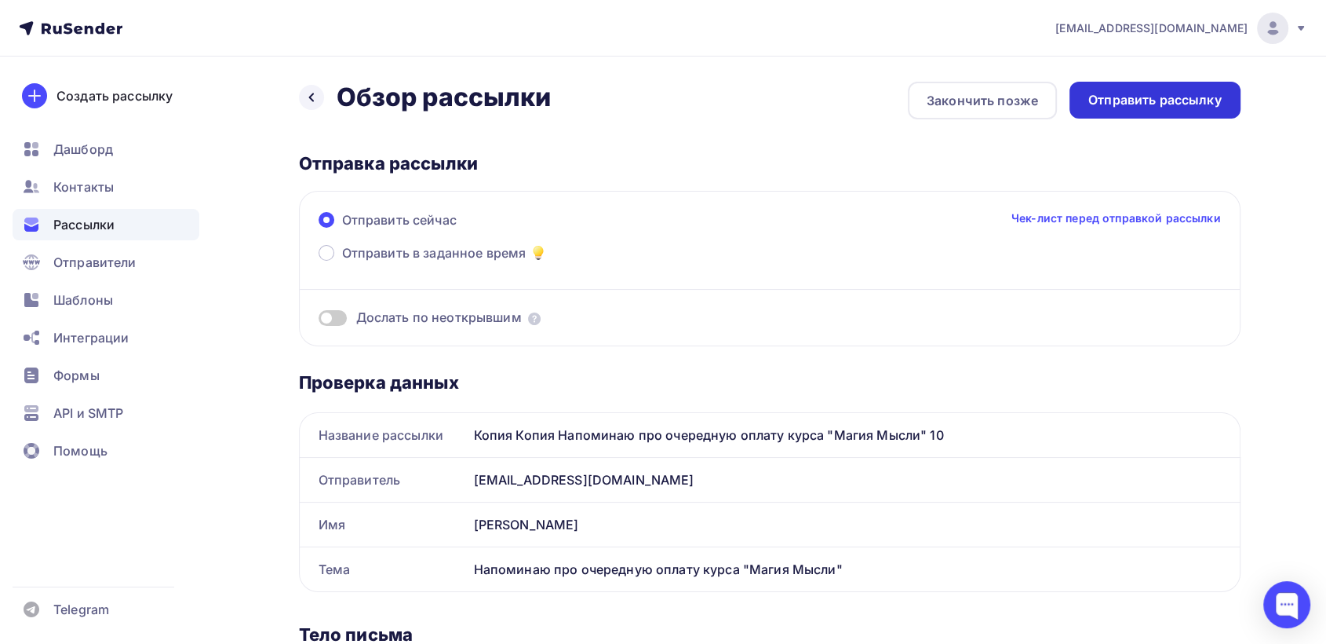
click at [1142, 106] on div "Отправить рассылку" at bounding box center [1155, 100] width 133 height 18
